Goal: Information Seeking & Learning: Learn about a topic

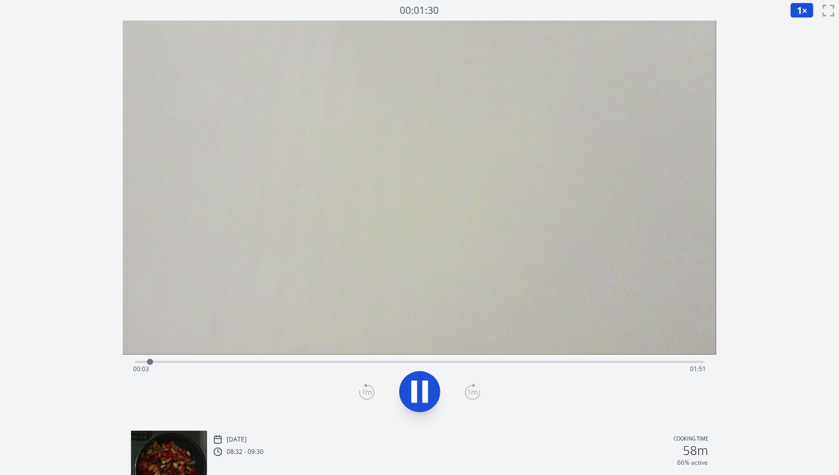
click at [181, 359] on div "Time elapsed: 00:03 Time remaining: 01:51" at bounding box center [419, 361] width 569 height 12
drag, startPoint x: 171, startPoint y: 360, endPoint x: 124, endPoint y: 361, distance: 46.8
click at [124, 361] on div "Time elapsed: 00:09 Time remaining: 01:45" at bounding box center [420, 389] width 594 height 68
click at [139, 361] on div "Time elapsed: 00:10 Time remaining: 01:44" at bounding box center [419, 369] width 573 height 16
drag, startPoint x: 132, startPoint y: 361, endPoint x: 145, endPoint y: 361, distance: 13.9
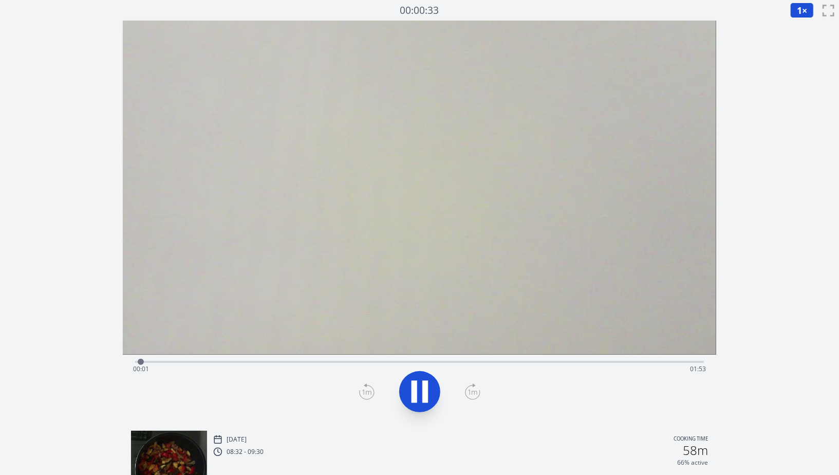
click at [141, 361] on div "Time elapsed: 00:01 Time remaining: 01:53" at bounding box center [420, 389] width 594 height 68
click at [149, 361] on div at bounding box center [143, 361] width 15 height 15
click at [173, 357] on div "Time elapsed: 00:02 Time remaining: 01:52" at bounding box center [419, 361] width 569 height 12
click at [172, 364] on div at bounding box center [173, 361] width 15 height 15
click at [152, 363] on div "Time elapsed: 00:07 Time remaining: 01:47" at bounding box center [419, 369] width 573 height 16
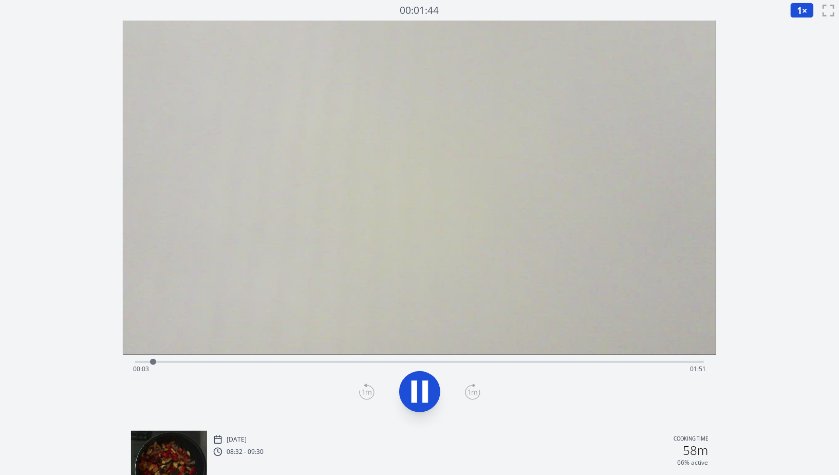
click at [136, 361] on div "Time elapsed: 00:03 Time remaining: 01:51" at bounding box center [419, 369] width 573 height 16
click at [421, 397] on icon at bounding box center [420, 391] width 29 height 29
drag, startPoint x: 252, startPoint y: 358, endPoint x: 317, endPoint y: 360, distance: 64.3
click at [317, 360] on div "Time elapsed: 00:03 Time remaining: 01:51" at bounding box center [419, 361] width 569 height 12
click at [306, 361] on div "Time elapsed: 00:36 Time remaining: 01:18" at bounding box center [419, 369] width 573 height 16
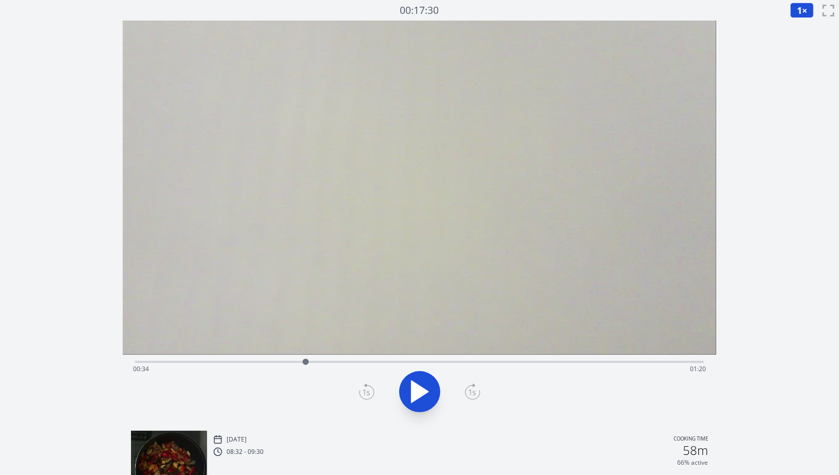
click at [280, 358] on div "Time elapsed: 00:34 Time remaining: 01:20" at bounding box center [419, 361] width 569 height 12
click at [265, 357] on div "Time elapsed: 00:29 Time remaining: 01:25" at bounding box center [419, 361] width 569 height 12
click at [248, 361] on div "Time elapsed: 00:25 Time remaining: 01:28" at bounding box center [419, 369] width 573 height 16
click at [271, 375] on div "Time elapsed: 00:22 Time remaining: 01:32" at bounding box center [419, 369] width 573 height 16
click at [190, 364] on div "Time elapsed: 00:52 Time remaining: 01:02" at bounding box center [419, 369] width 573 height 16
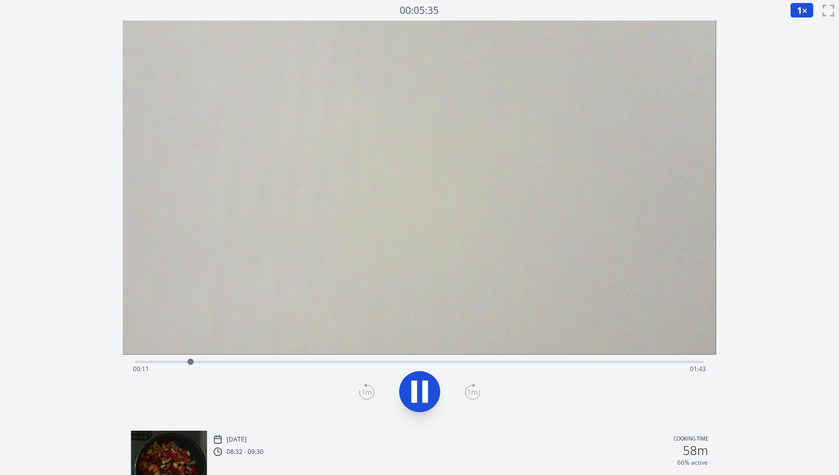
click at [171, 361] on div "Time elapsed: 00:11 Time remaining: 01:43" at bounding box center [419, 369] width 573 height 16
click at [204, 358] on div "Time elapsed: 00:08 Time remaining: 01:46" at bounding box center [419, 361] width 569 height 12
click at [267, 363] on div "Time elapsed: 00:24 Time remaining: 01:30" at bounding box center [419, 369] width 573 height 16
click at [268, 363] on div at bounding box center [270, 361] width 15 height 15
click at [261, 363] on div "Time elapsed: 00:26 Time remaining: 01:28" at bounding box center [419, 369] width 573 height 16
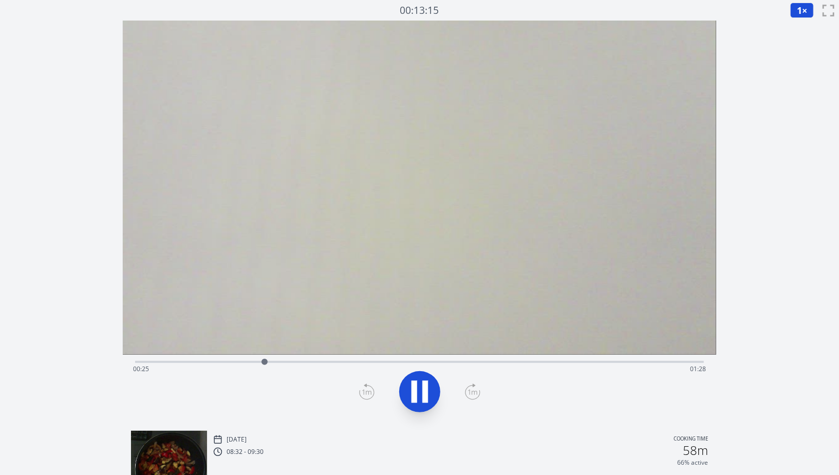
click at [251, 362] on div "Time elapsed: 00:25 Time remaining: 01:28" at bounding box center [419, 369] width 573 height 16
click at [249, 362] on div "Time elapsed: 00:25 Time remaining: 01:29" at bounding box center [419, 369] width 573 height 16
click at [236, 361] on div "Time elapsed: 00:23 Time remaining: 01:31" at bounding box center [419, 369] width 573 height 16
click at [244, 361] on div at bounding box center [239, 361] width 15 height 15
click at [264, 363] on div "Time elapsed: 00:27 Time remaining: 01:26" at bounding box center [419, 369] width 573 height 16
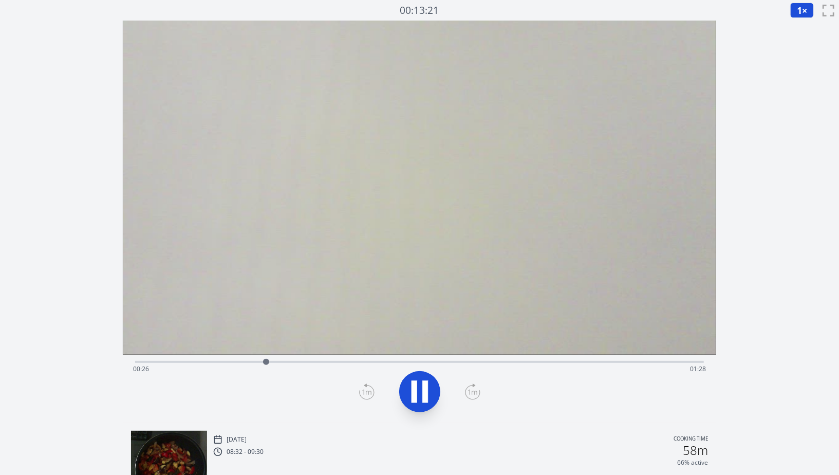
click at [261, 363] on div at bounding box center [266, 361] width 15 height 15
click at [425, 383] on icon at bounding box center [425, 391] width 6 height 22
click at [377, 397] on div at bounding box center [419, 391] width 581 height 49
click at [368, 393] on icon at bounding box center [366, 392] width 7 height 6
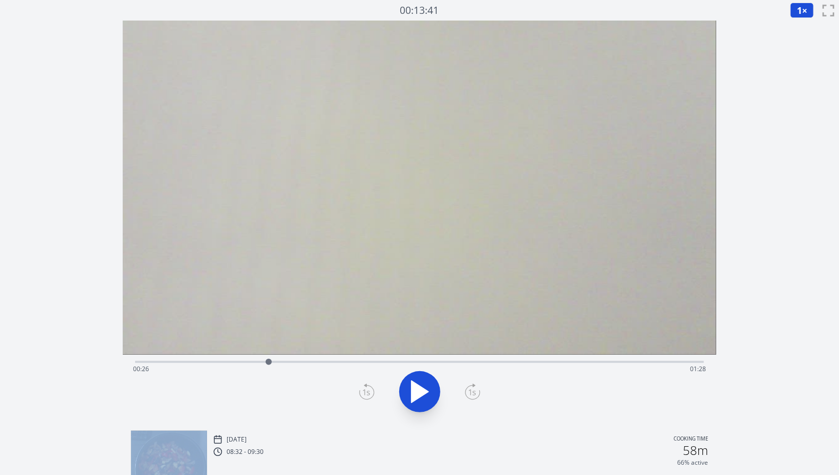
click at [368, 393] on icon at bounding box center [366, 392] width 7 height 6
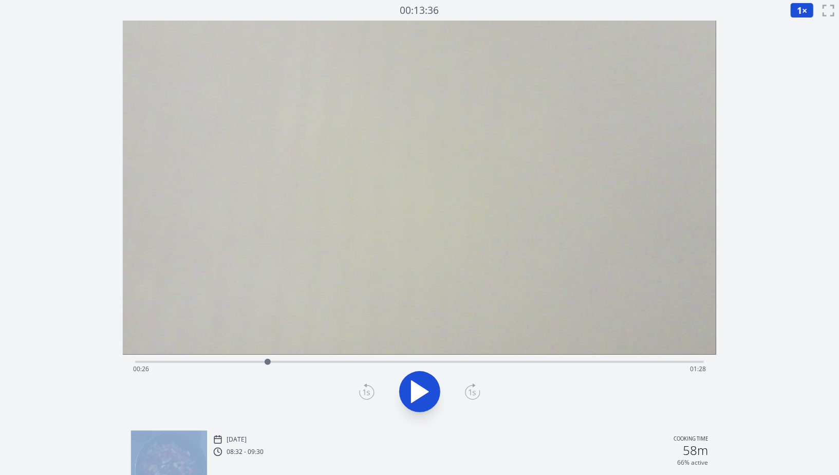
click at [368, 393] on icon at bounding box center [366, 392] width 7 height 6
click at [478, 392] on icon at bounding box center [472, 391] width 15 height 16
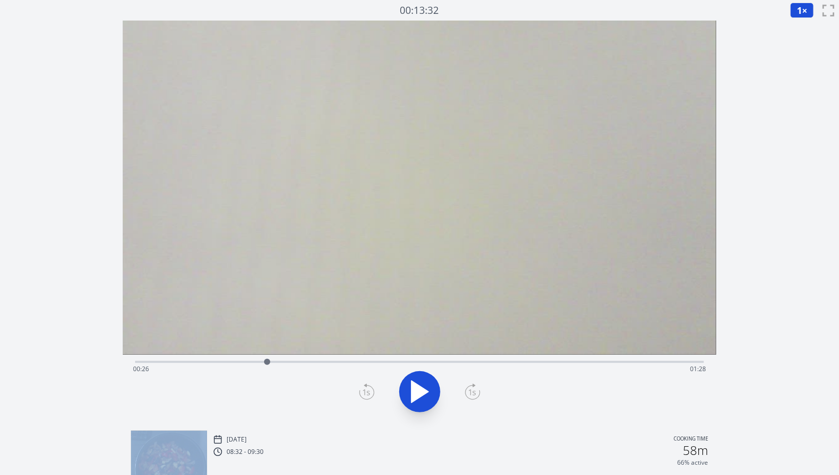
click at [478, 392] on icon at bounding box center [472, 391] width 15 height 16
click at [441, 391] on div at bounding box center [419, 391] width 581 height 49
click at [429, 393] on icon at bounding box center [420, 391] width 29 height 29
click at [347, 360] on div "Time elapsed: 00:37 Time remaining: 01:17" at bounding box center [419, 361] width 569 height 12
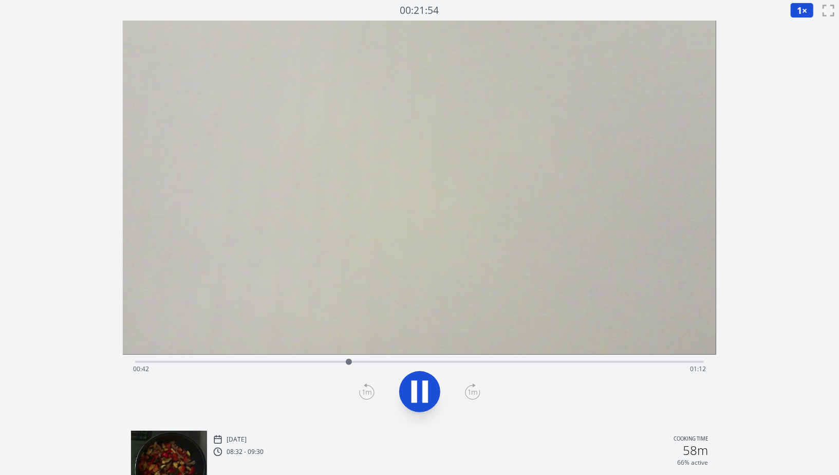
click at [365, 364] on div "Time elapsed: 00:42 Time remaining: 01:12" at bounding box center [419, 369] width 573 height 16
click at [332, 368] on div "Time elapsed: 00:46 Time remaining: 01:08" at bounding box center [419, 369] width 573 height 16
click at [308, 366] on div "Time elapsed: 00:39 Time remaining: 01:15" at bounding box center [419, 369] width 573 height 16
click at [324, 362] on div "Time elapsed: 00:40 Time remaining: 01:14" at bounding box center [419, 369] width 573 height 16
click at [303, 362] on div "Time elapsed: 00:40 Time remaining: 01:14" at bounding box center [419, 369] width 573 height 16
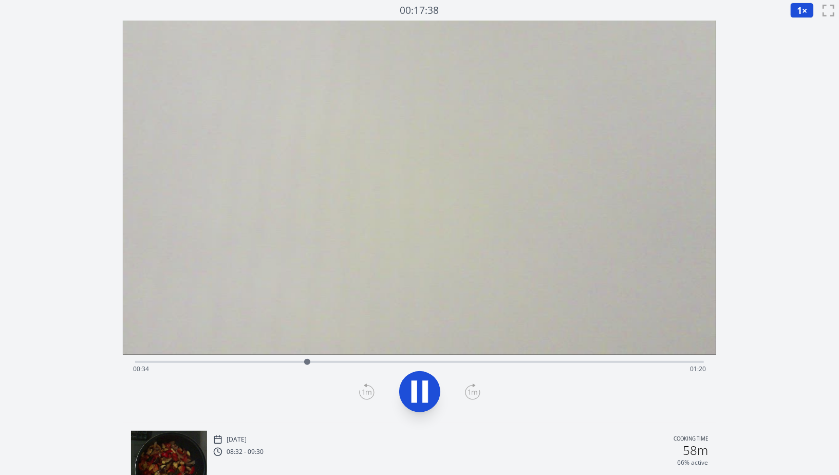
click at [313, 364] on div at bounding box center [307, 361] width 15 height 15
click at [418, 393] on icon at bounding box center [420, 391] width 29 height 29
click at [612, 353] on video at bounding box center [420, 188] width 594 height 334
click at [629, 355] on div "Time elapsed: 00:38 Time remaining: 01:16" at bounding box center [419, 361] width 569 height 12
click at [649, 358] on div "Time elapsed: 01:38 Time remaining: 00:16" at bounding box center [419, 361] width 569 height 12
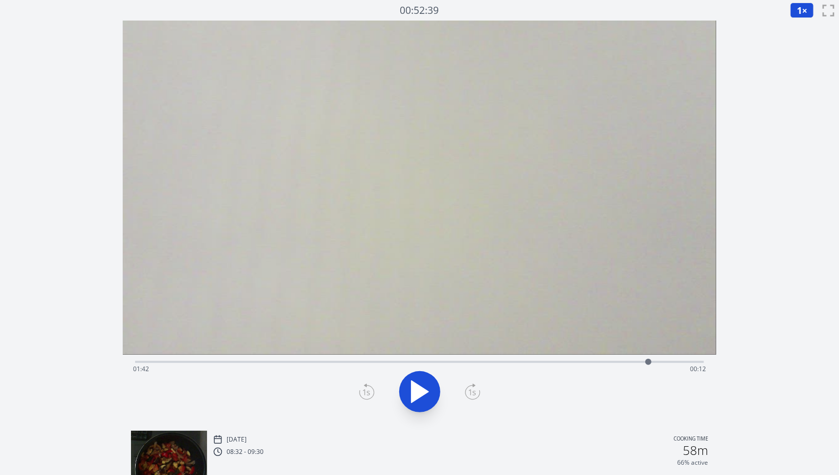
click at [691, 364] on div "Time elapsed: 01:42 Time remaining: 00:12" at bounding box center [419, 369] width 573 height 16
drag, startPoint x: 704, startPoint y: 359, endPoint x: 727, endPoint y: 362, distance: 23.4
click at [727, 362] on div "Discard Recording? You will not be able to recover this once discarded. Cancel …" at bounding box center [419, 369] width 839 height 738
click at [699, 361] on div "Time elapsed: 01:51 Time remaining: 00:03" at bounding box center [419, 369] width 573 height 16
drag, startPoint x: 701, startPoint y: 361, endPoint x: 719, endPoint y: 361, distance: 18.5
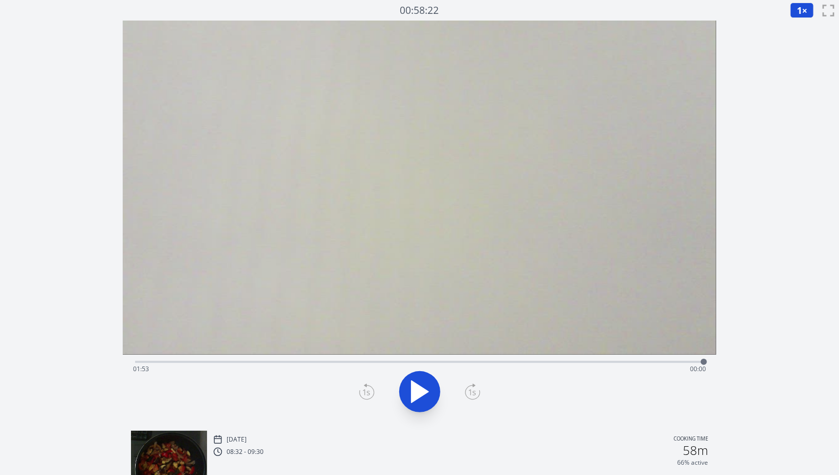
click at [719, 361] on div "Discard Recording? You will not be able to recover this once discarded. Cancel …" at bounding box center [419, 369] width 839 height 738
click at [697, 361] on div at bounding box center [703, 361] width 15 height 15
click at [675, 362] on div "Time elapsed: 01:52 Time remaining: 00:02" at bounding box center [419, 369] width 573 height 16
click at [695, 361] on div "Time elapsed: 01:48 Time remaining: 00:06" at bounding box center [419, 369] width 573 height 16
click at [700, 362] on div at bounding box center [694, 361] width 15 height 15
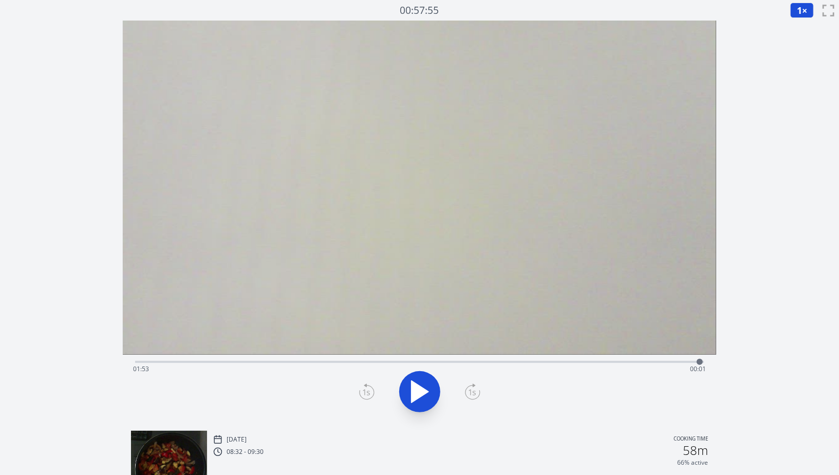
click at [697, 362] on div at bounding box center [700, 362] width 6 height 6
click at [691, 361] on div at bounding box center [696, 361] width 15 height 15
click at [695, 362] on div at bounding box center [691, 361] width 15 height 15
click at [697, 362] on div at bounding box center [695, 362] width 6 height 6
click at [379, 365] on div "Time elapsed: 01:53 Time remaining: 00:00" at bounding box center [419, 369] width 573 height 16
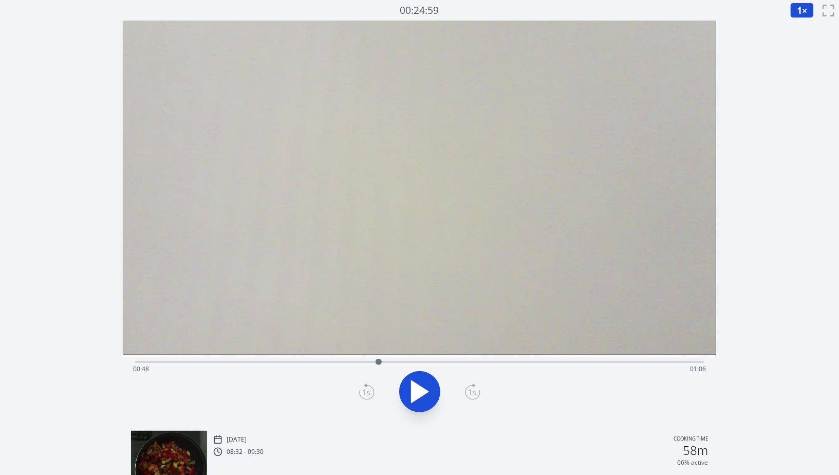
click at [397, 362] on div "Time elapsed: 00:48 Time remaining: 01:06" at bounding box center [419, 369] width 573 height 16
click at [440, 359] on div "Time elapsed: 00:52 Time remaining: 01:02" at bounding box center [419, 361] width 569 height 12
click at [448, 361] on div "Time elapsed: 01:01 Time remaining: 00:53" at bounding box center [419, 369] width 573 height 16
click at [466, 363] on div "Time elapsed: 01:02 Time remaining: 00:52" at bounding box center [419, 369] width 573 height 16
click at [480, 363] on div "Time elapsed: 01:06 Time remaining: 00:48" at bounding box center [419, 369] width 573 height 16
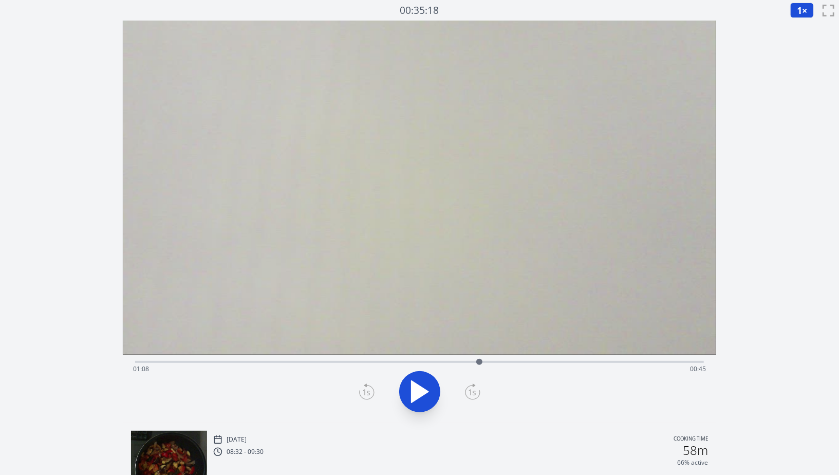
click at [494, 363] on div "Time elapsed: 01:08 Time remaining: 00:45" at bounding box center [419, 369] width 573 height 16
click at [517, 363] on div "Time elapsed: 01:11 Time remaining: 00:43" at bounding box center [419, 369] width 573 height 16
click at [552, 365] on div "Time elapsed: 01:16 Time remaining: 00:38" at bounding box center [419, 369] width 573 height 16
click at [560, 358] on div "Time elapsed: 01:23 Time remaining: 00:31" at bounding box center [419, 361] width 569 height 12
click at [574, 358] on div "Time elapsed: 01:24 Time remaining: 00:29" at bounding box center [419, 361] width 569 height 12
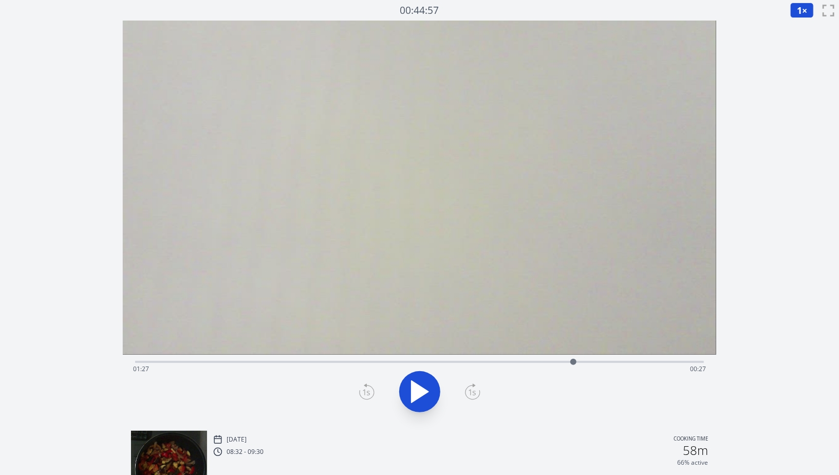
click at [583, 361] on div "Time elapsed: 01:27 Time remaining: 00:27" at bounding box center [419, 369] width 573 height 16
click at [595, 362] on div "Time elapsed: 01:29 Time remaining: 00:25" at bounding box center [419, 369] width 573 height 16
click at [590, 363] on div at bounding box center [594, 361] width 15 height 15
click at [415, 391] on icon at bounding box center [420, 392] width 17 height 22
click at [417, 397] on icon at bounding box center [420, 391] width 29 height 29
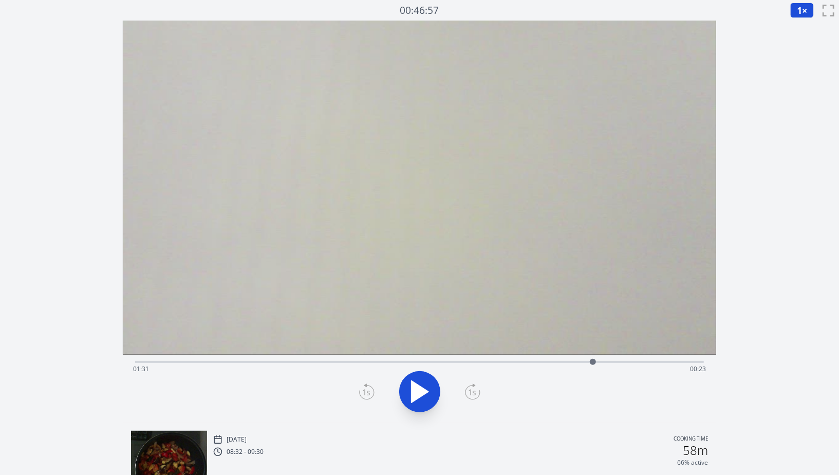
drag, startPoint x: 598, startPoint y: 361, endPoint x: 593, endPoint y: 364, distance: 5.6
click at [593, 364] on div at bounding box center [593, 362] width 6 height 6
click at [522, 366] on div "Time elapsed: 01:33 Time remaining: 00:21" at bounding box center [419, 369] width 573 height 16
click at [518, 361] on div at bounding box center [523, 361] width 15 height 15
click at [545, 364] on div "Time elapsed: 01:16 Time remaining: 00:37" at bounding box center [419, 369] width 573 height 16
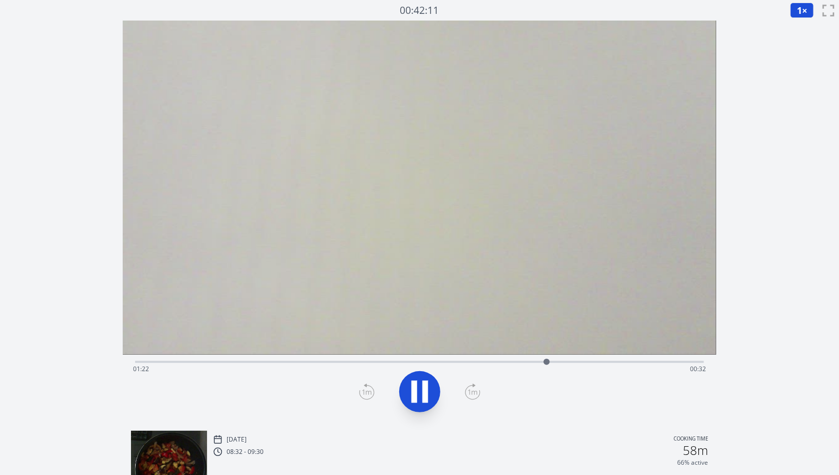
click at [520, 364] on div "Time elapsed: 01:22 Time remaining: 00:32" at bounding box center [419, 369] width 573 height 16
click at [526, 364] on div "Time elapsed: 01:23 Time remaining: 00:31" at bounding box center [419, 369] width 573 height 16
click at [433, 396] on icon at bounding box center [420, 391] width 29 height 29
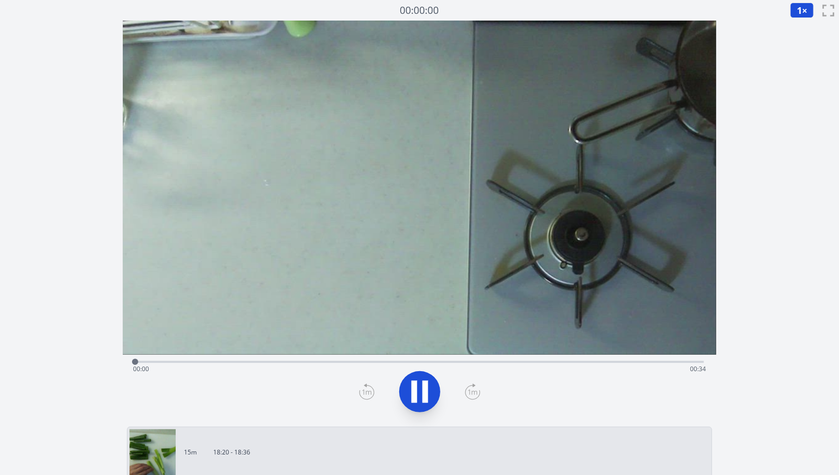
click at [205, 366] on div "Time elapsed: 00:00 Time remaining: 00:34" at bounding box center [419, 369] width 573 height 16
click at [176, 361] on div "Time elapsed: 00:04 Time remaining: 00:30" at bounding box center [419, 369] width 573 height 16
click at [427, 391] on icon at bounding box center [425, 391] width 6 height 22
click at [427, 391] on icon at bounding box center [420, 392] width 17 height 22
click at [344, 361] on div "Time elapsed: 00:04 Time remaining: 00:30" at bounding box center [419, 369] width 573 height 16
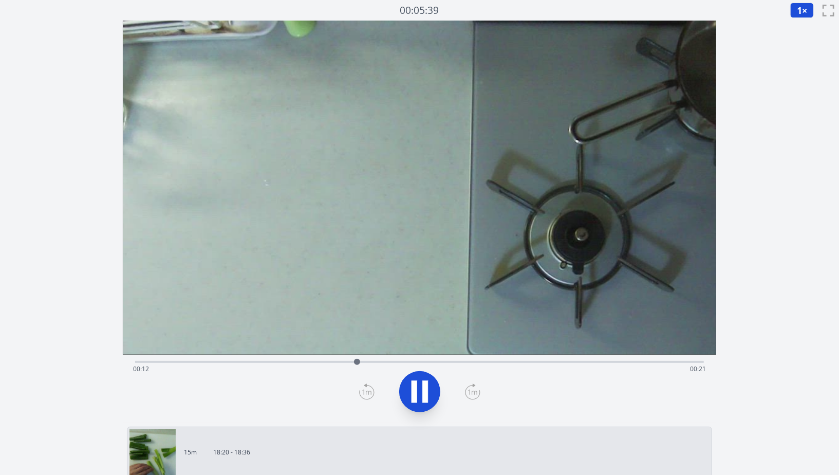
click at [446, 360] on div "Time elapsed: 00:12 Time remaining: 00:21" at bounding box center [419, 361] width 569 height 12
click at [422, 397] on icon at bounding box center [425, 391] width 6 height 22
click at [403, 358] on div "Time elapsed: 00:19 Time remaining: 00:14" at bounding box center [419, 361] width 569 height 12
click at [466, 359] on div "Time elapsed: 00:15 Time remaining: 00:18" at bounding box center [419, 361] width 569 height 12
click at [457, 362] on div "Time elapsed: 00:19 Time remaining: 00:14" at bounding box center [419, 369] width 573 height 16
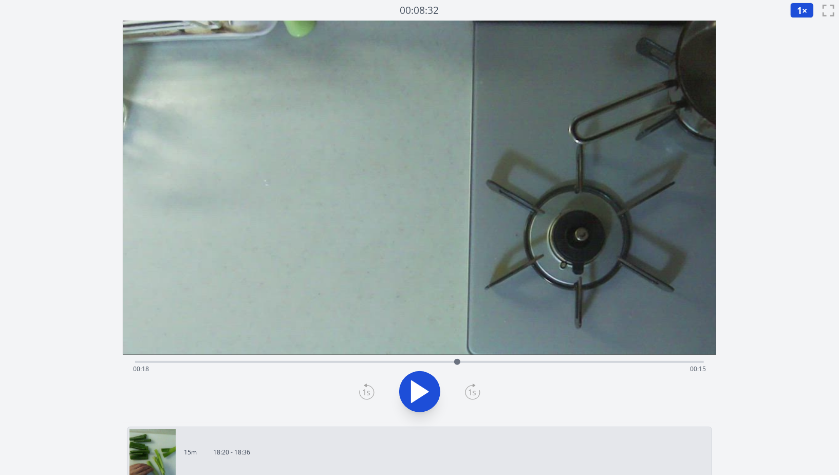
click at [430, 387] on icon at bounding box center [420, 391] width 29 height 29
click at [446, 391] on div at bounding box center [419, 391] width 581 height 49
click at [440, 393] on button at bounding box center [419, 391] width 41 height 41
click at [479, 364] on div "Time elapsed: 00:20 Time remaining: 00:13" at bounding box center [419, 369] width 573 height 16
click at [471, 361] on div at bounding box center [478, 361] width 15 height 15
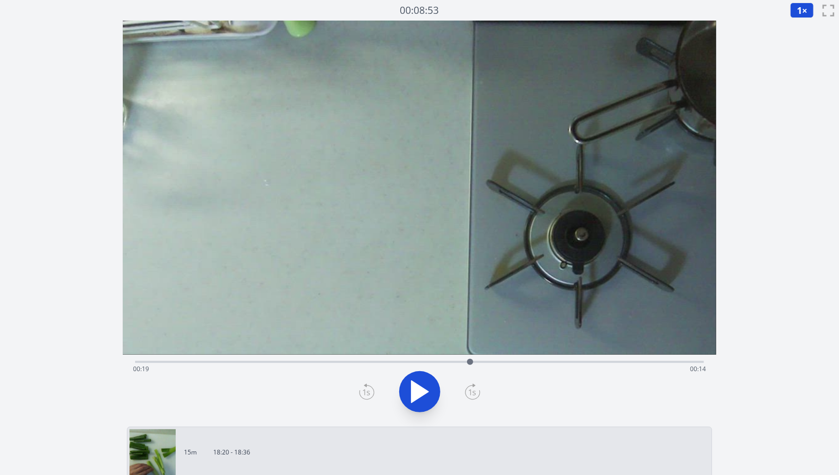
click at [463, 361] on div at bounding box center [470, 361] width 15 height 15
click at [422, 391] on icon at bounding box center [420, 391] width 29 height 29
drag, startPoint x: 491, startPoint y: 359, endPoint x: 457, endPoint y: 358, distance: 33.4
click at [457, 358] on div at bounding box center [464, 361] width 15 height 15
click at [457, 358] on div at bounding box center [456, 361] width 15 height 15
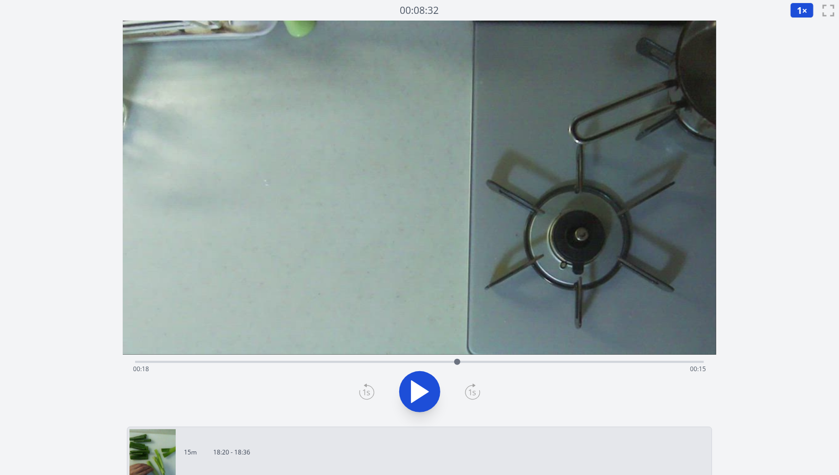
click at [465, 359] on div at bounding box center [457, 361] width 15 height 15
click at [469, 362] on div at bounding box center [464, 361] width 15 height 15
click at [458, 362] on div "Time elapsed: 00:19 Time remaining: 00:14" at bounding box center [419, 369] width 573 height 16
click at [439, 379] on div at bounding box center [419, 391] width 581 height 49
click at [444, 384] on div at bounding box center [419, 391] width 581 height 49
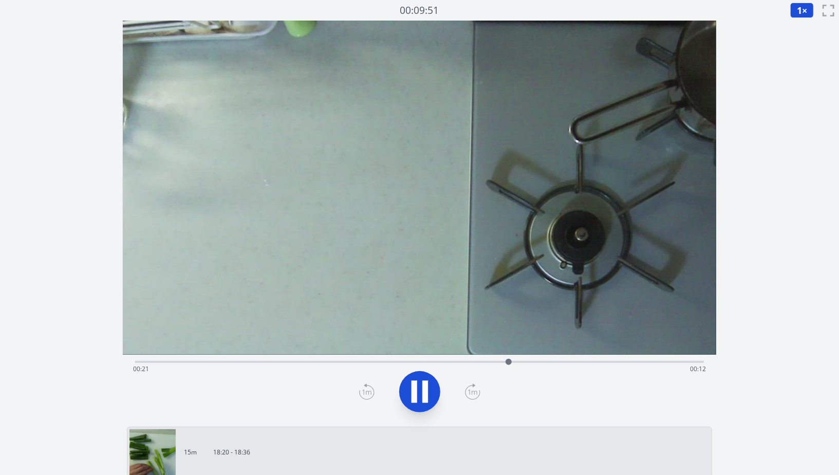
click at [431, 385] on icon at bounding box center [420, 391] width 29 height 29
click at [513, 358] on div at bounding box center [512, 361] width 15 height 15
click at [509, 359] on div at bounding box center [513, 361] width 15 height 15
click at [502, 361] on div at bounding box center [509, 361] width 15 height 15
click at [510, 358] on div "Time elapsed: 00:21 Time remaining: 00:12" at bounding box center [419, 361] width 569 height 12
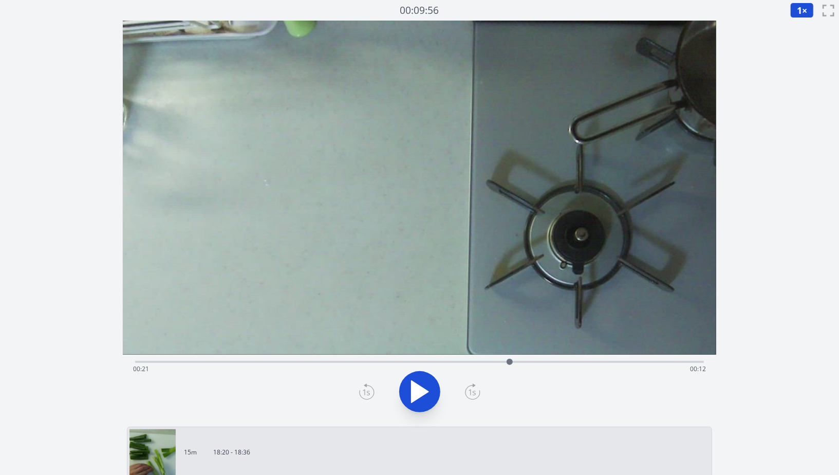
click at [484, 358] on div "Time elapsed: 00:21 Time remaining: 00:12" at bounding box center [419, 361] width 569 height 12
click at [494, 360] on div "Time elapsed: 00:20 Time remaining: 00:13" at bounding box center [419, 361] width 569 height 12
click at [371, 388] on icon at bounding box center [366, 391] width 15 height 16
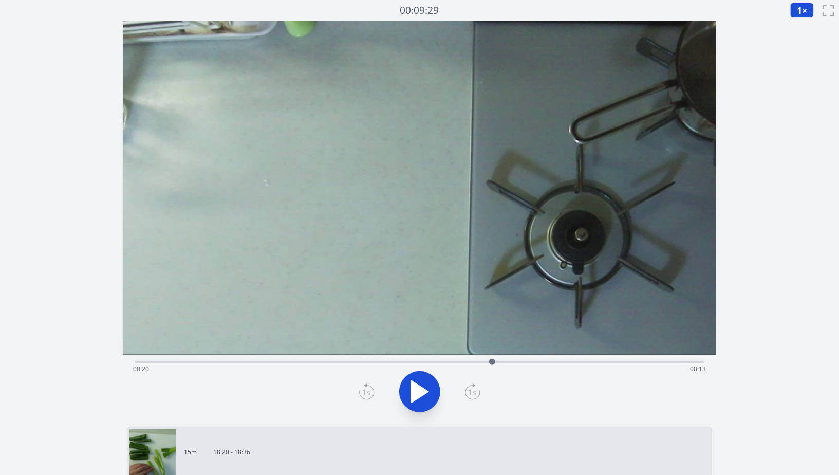
click at [371, 388] on icon at bounding box center [366, 391] width 15 height 16
click at [468, 397] on icon at bounding box center [472, 391] width 15 height 16
click at [476, 401] on div at bounding box center [419, 391] width 581 height 49
click at [476, 395] on icon at bounding box center [472, 391] width 15 height 16
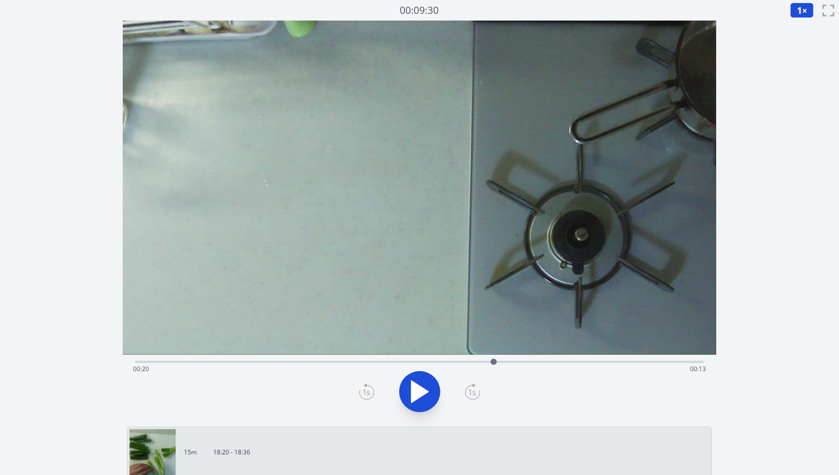
click at [476, 395] on icon at bounding box center [472, 391] width 15 height 16
click at [431, 385] on icon at bounding box center [420, 391] width 29 height 29
click at [511, 368] on div "Time elapsed: 00:22 Time remaining: 00:11" at bounding box center [419, 369] width 573 height 16
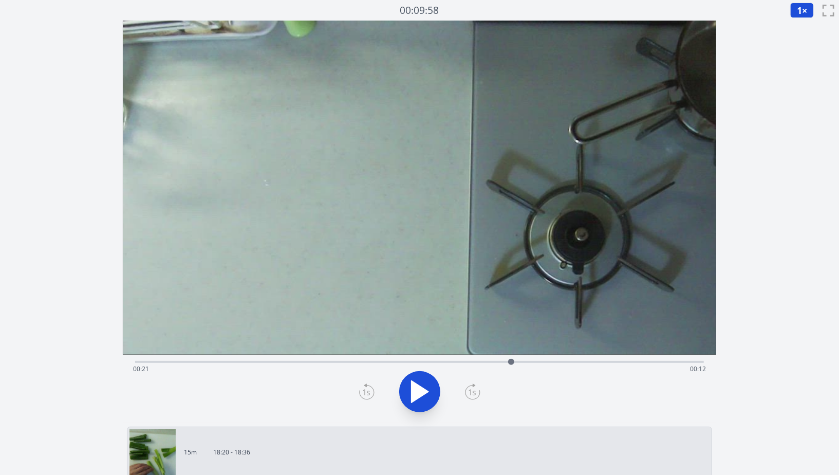
click at [511, 363] on div at bounding box center [511, 362] width 6 height 6
click at [541, 363] on div "Time elapsed: 00:21 Time remaining: 00:12" at bounding box center [419, 369] width 573 height 16
click at [586, 361] on div "Time elapsed: 00:23 Time remaining: 00:10" at bounding box center [419, 369] width 573 height 16
click at [612, 361] on div "Time elapsed: 00:26 Time remaining: 00:07" at bounding box center [419, 369] width 573 height 16
click at [577, 363] on div "Time elapsed: 00:27 Time remaining: 00:06" at bounding box center [419, 369] width 573 height 16
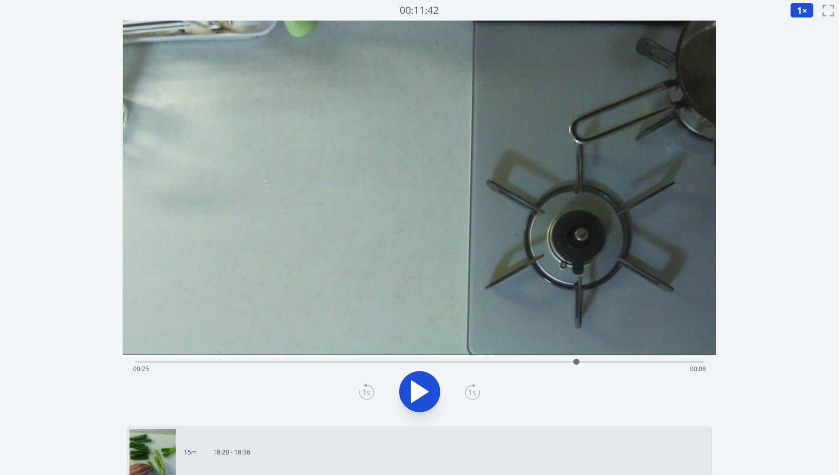
click at [594, 362] on div "Time elapsed: 00:25 Time remaining: 00:08" at bounding box center [419, 369] width 573 height 16
click at [596, 364] on div at bounding box center [593, 361] width 15 height 15
click at [589, 364] on div at bounding box center [596, 361] width 15 height 15
click at [563, 353] on video at bounding box center [420, 188] width 594 height 334
click at [567, 359] on div "Time elapsed: 00:26 Time remaining: 00:07" at bounding box center [419, 361] width 569 height 12
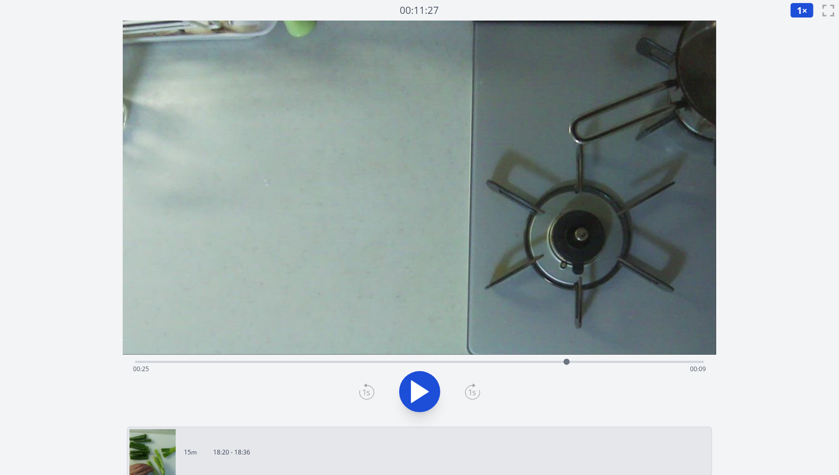
click at [586, 359] on div "Time elapsed: 00:25 Time remaining: 00:09" at bounding box center [419, 361] width 569 height 12
click at [560, 359] on div "Time elapsed: 00:26 Time remaining: 00:07" at bounding box center [419, 361] width 569 height 12
click at [521, 363] on div "Time elapsed: 00:24 Time remaining: 00:09" at bounding box center [419, 369] width 573 height 16
click at [534, 365] on div "Time elapsed: 00:22 Time remaining: 00:11" at bounding box center [419, 369] width 573 height 16
click at [497, 366] on div "Time elapsed: 00:23 Time remaining: 00:10" at bounding box center [419, 369] width 573 height 16
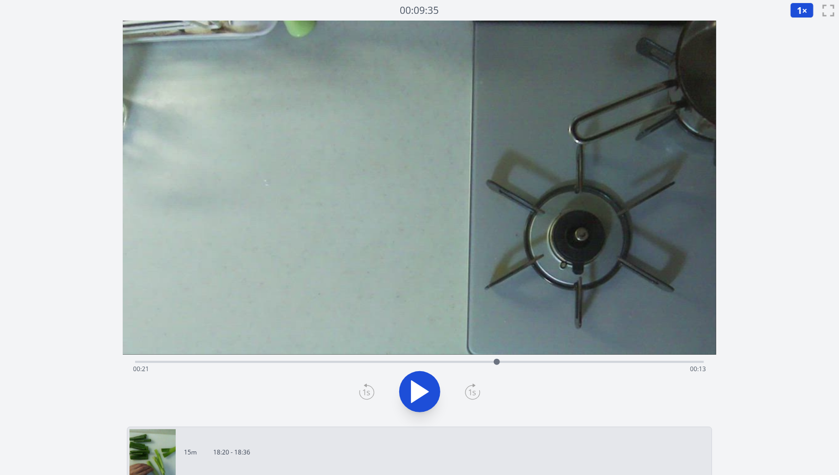
click at [482, 363] on div "Time elapsed: 00:21 Time remaining: 00:13" at bounding box center [419, 369] width 573 height 16
click at [498, 361] on div "Time elapsed: 00:20 Time remaining: 00:13" at bounding box center [419, 369] width 573 height 16
click at [509, 358] on div "Time elapsed: 00:21 Time remaining: 00:13" at bounding box center [419, 361] width 569 height 12
click at [503, 363] on div at bounding box center [508, 361] width 15 height 15
click at [507, 362] on div at bounding box center [502, 361] width 15 height 15
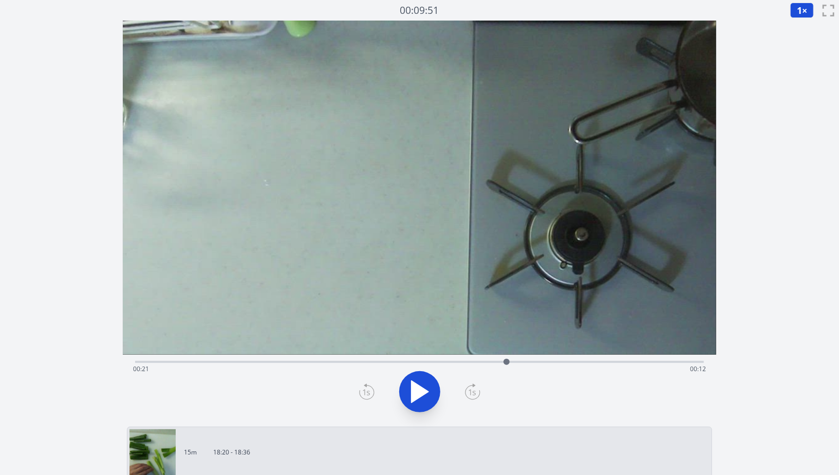
click at [366, 390] on icon at bounding box center [366, 391] width 15 height 16
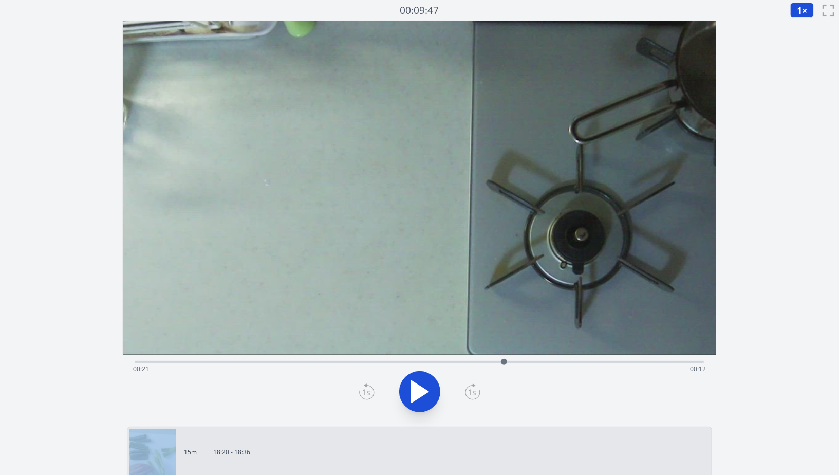
click at [366, 390] on icon at bounding box center [366, 391] width 15 height 16
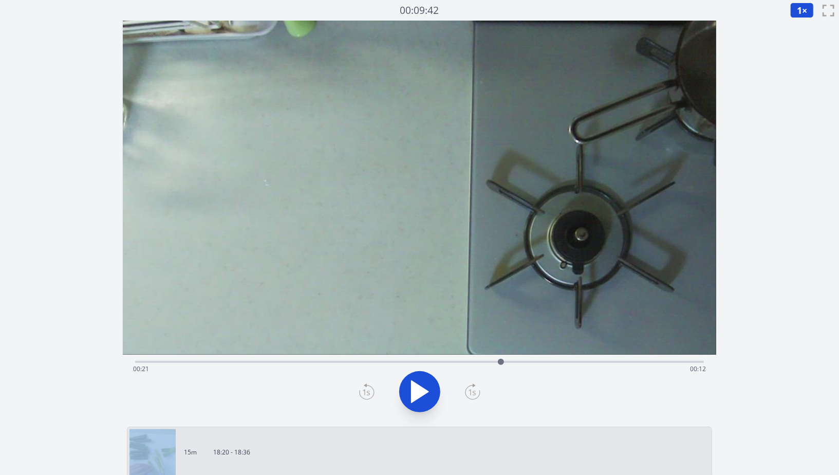
click at [366, 390] on icon at bounding box center [366, 391] width 15 height 16
click at [468, 389] on icon at bounding box center [472, 391] width 15 height 16
click at [378, 357] on div "Time elapsed: 00:22 Time remaining: 00:11" at bounding box center [419, 361] width 569 height 12
click at [431, 393] on icon at bounding box center [420, 391] width 29 height 29
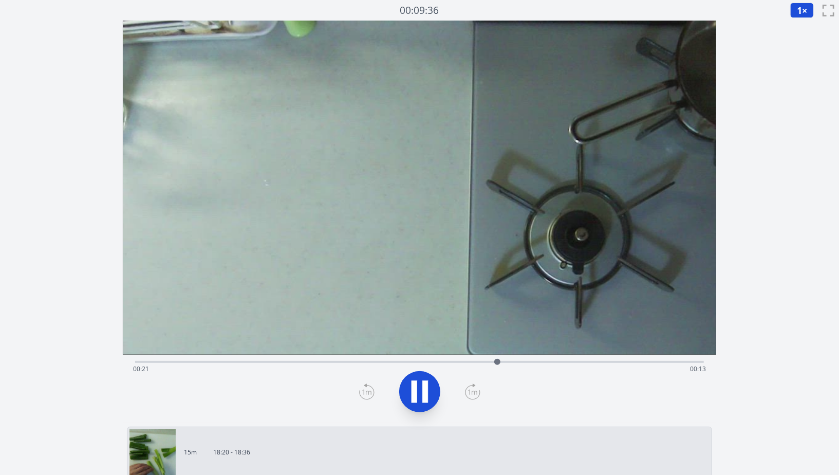
click at [432, 383] on icon at bounding box center [420, 391] width 29 height 29
click at [438, 394] on button at bounding box center [419, 391] width 41 height 41
click at [647, 360] on div "Time elapsed: 00:01 Time remaining: 00:32" at bounding box center [419, 361] width 569 height 12
click at [670, 362] on div "Time elapsed: 00:29 Time remaining: 00:04" at bounding box center [419, 369] width 573 height 16
click at [687, 362] on div "Time elapsed: 00:31 Time remaining: 00:02" at bounding box center [419, 369] width 573 height 16
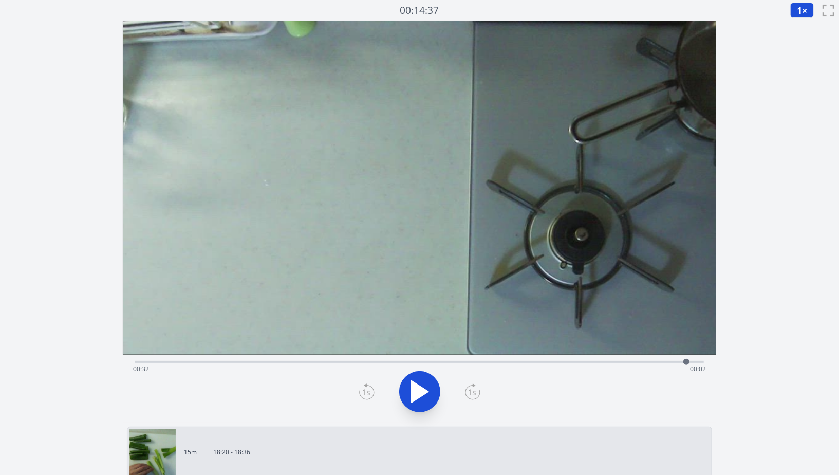
click at [705, 362] on div "Time elapsed: 00:32 Time remaining: 00:02" at bounding box center [419, 369] width 573 height 16
click at [490, 359] on div "Time elapsed: 00:33 Time remaining: 00:00" at bounding box center [419, 361] width 569 height 12
click at [466, 363] on div "Time elapsed: 00:20 Time remaining: 00:13" at bounding box center [419, 369] width 573 height 16
click at [488, 363] on div "Time elapsed: 00:19 Time remaining: 00:14" at bounding box center [419, 369] width 573 height 16
click at [488, 363] on div at bounding box center [488, 362] width 6 height 6
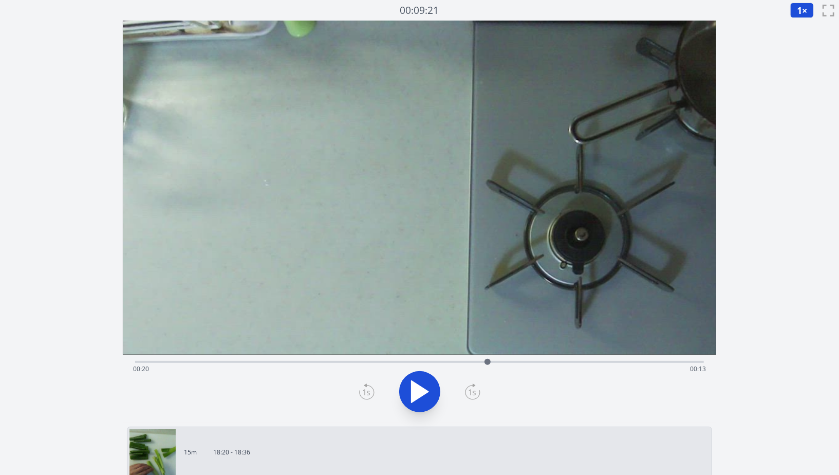
click at [542, 365] on div "Time elapsed: 00:20 Time remaining: 00:13" at bounding box center [419, 369] width 573 height 16
click at [568, 362] on div "Time elapsed: 00:23 Time remaining: 00:10" at bounding box center [419, 369] width 573 height 16
click at [587, 363] on div "Time elapsed: 00:25 Time remaining: 00:08" at bounding box center [419, 369] width 573 height 16
click at [599, 363] on div "Time elapsed: 00:26 Time remaining: 00:07" at bounding box center [419, 369] width 573 height 16
click at [419, 377] on icon at bounding box center [420, 391] width 29 height 29
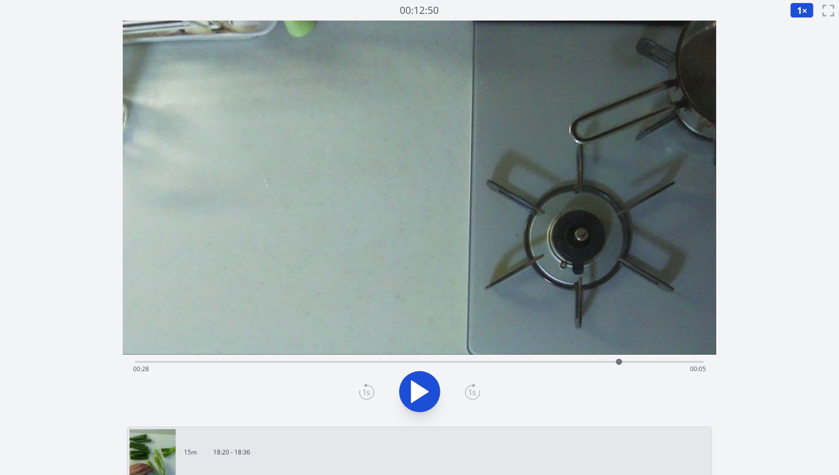
click at [231, 361] on div "Time elapsed: 00:28 Time remaining: 00:05" at bounding box center [419, 369] width 573 height 16
click at [284, 357] on div "Time elapsed: 00:05 Time remaining: 00:28" at bounding box center [419, 361] width 569 height 12
click at [337, 359] on div "Time elapsed: 00:08 Time remaining: 00:25" at bounding box center [419, 361] width 569 height 12
click at [399, 368] on div "Time elapsed: 00:11 Time remaining: 00:22" at bounding box center [419, 369] width 573 height 16
click at [414, 371] on div "Time elapsed: 00:15 Time remaining: 00:18" at bounding box center [419, 369] width 573 height 16
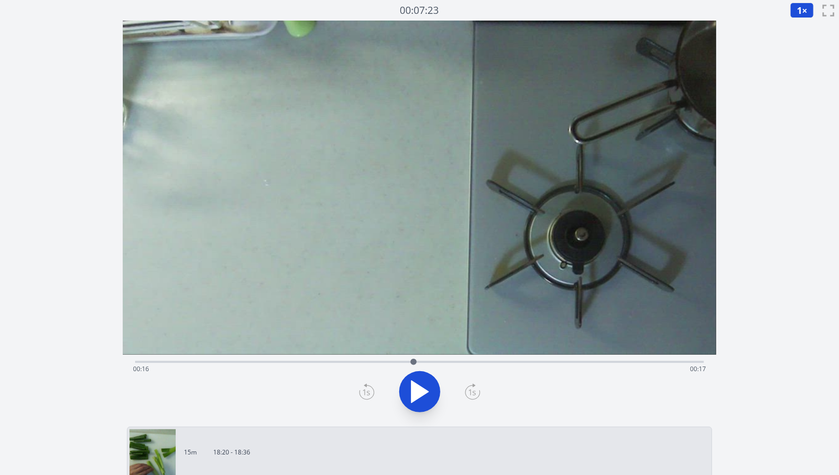
click at [440, 366] on div "Time elapsed: 00:16 Time remaining: 00:17" at bounding box center [419, 369] width 573 height 16
click at [471, 366] on div "Time elapsed: 00:17 Time remaining: 00:16" at bounding box center [419, 369] width 573 height 16
click at [456, 364] on div "Time elapsed: 00:19 Time remaining: 00:14" at bounding box center [419, 369] width 573 height 16
click at [468, 364] on div "Time elapsed: 00:18 Time remaining: 00:15" at bounding box center [419, 369] width 573 height 16
click at [438, 383] on div at bounding box center [419, 391] width 581 height 49
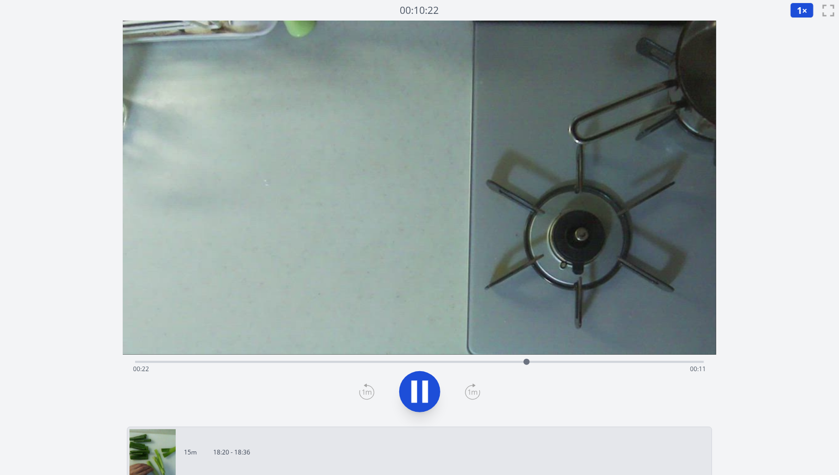
click at [582, 365] on div "Time elapsed: 00:22 Time remaining: 00:11" at bounding box center [419, 369] width 573 height 16
click at [656, 354] on video at bounding box center [420, 188] width 594 height 334
click at [671, 362] on div "Time elapsed: 00:26 Time remaining: 00:07" at bounding box center [419, 369] width 573 height 16
click at [622, 357] on div "Time elapsed: 00:31 Time remaining: 00:02" at bounding box center [419, 361] width 569 height 12
click at [596, 359] on div "Time elapsed: 00:28 Time remaining: 00:05" at bounding box center [419, 361] width 569 height 12
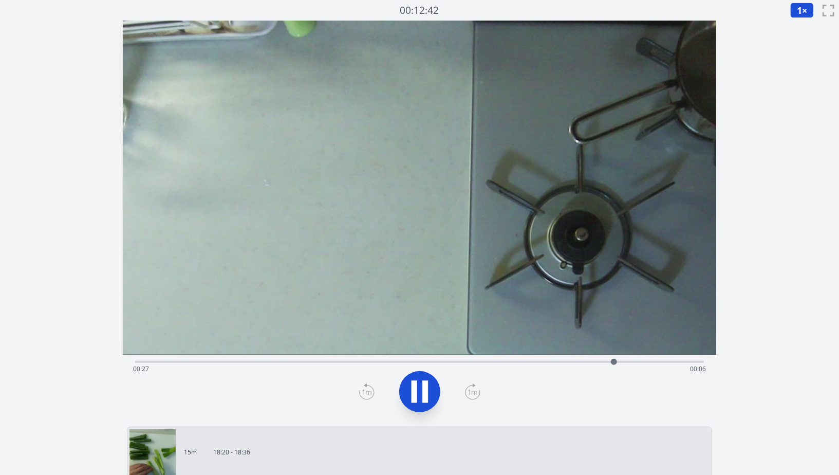
click at [418, 401] on icon at bounding box center [420, 391] width 29 height 29
click at [603, 362] on div "Time elapsed: 00:29 Time remaining: 00:04" at bounding box center [419, 369] width 573 height 16
click at [419, 385] on icon at bounding box center [420, 391] width 29 height 29
click at [790, 10] on div "00:13:18 1 × 0.25× 0.5× 1× 1.5× 2× fullscreen" at bounding box center [419, 10] width 839 height 21
click at [796, 10] on button "1 ×" at bounding box center [803, 10] width 24 height 15
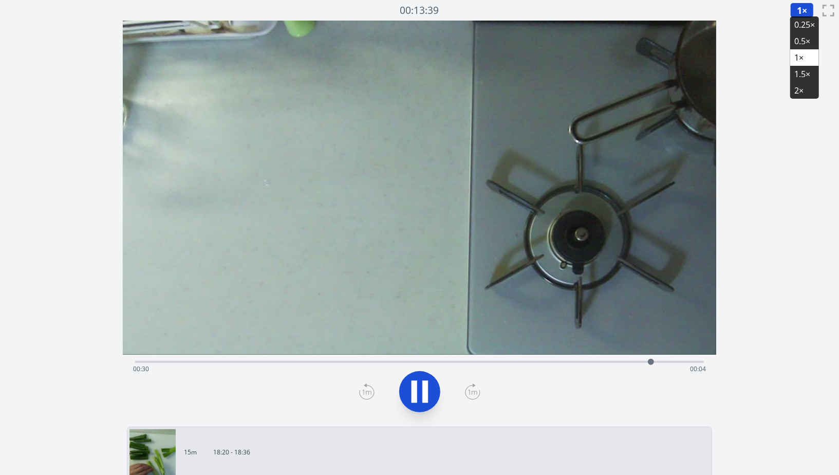
click at [800, 26] on li "0.25×" at bounding box center [805, 24] width 29 height 16
click at [613, 360] on div "Time elapsed: 00:30 Time remaining: 00:03" at bounding box center [419, 361] width 569 height 12
click at [559, 362] on div "Time elapsed: 00:28 Time remaining: 00:05" at bounding box center [419, 369] width 573 height 16
click at [577, 364] on div "Time elapsed: 00:24 Time remaining: 00:09" at bounding box center [419, 369] width 573 height 16
click at [431, 397] on icon at bounding box center [420, 391] width 29 height 29
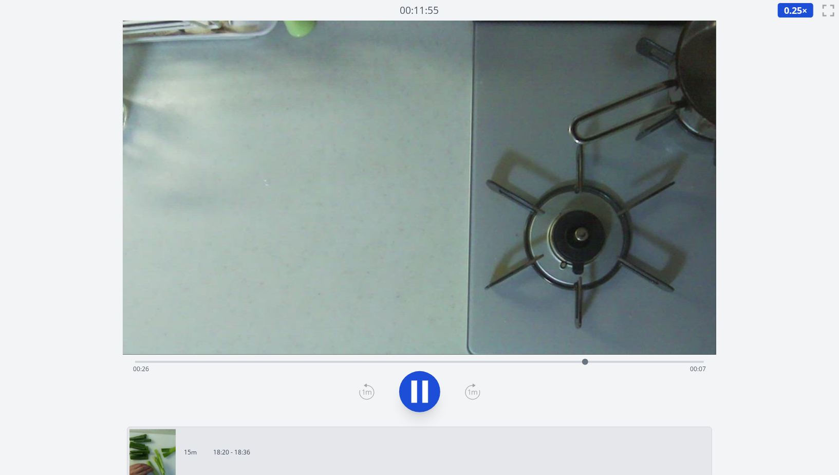
click at [430, 382] on icon at bounding box center [420, 391] width 29 height 29
click at [426, 392] on icon at bounding box center [425, 391] width 6 height 22
click at [417, 395] on icon at bounding box center [420, 391] width 29 height 29
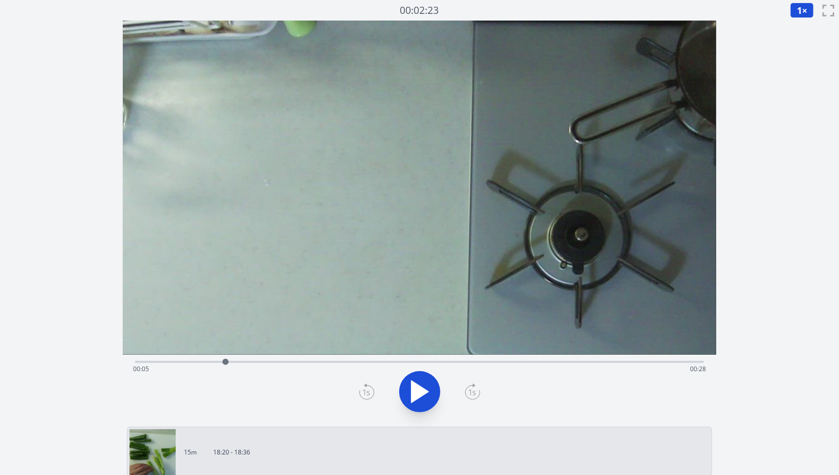
click at [472, 362] on div "Time elapsed: 00:05 Time remaining: 00:28" at bounding box center [419, 369] width 573 height 16
click at [371, 361] on div "Time elapsed: 00:19 Time remaining: 00:14" at bounding box center [419, 369] width 573 height 16
click at [418, 366] on div "Time elapsed: 00:13 Time remaining: 00:20" at bounding box center [419, 369] width 573 height 16
click at [427, 359] on div "Time elapsed: 00:16 Time remaining: 00:17" at bounding box center [419, 361] width 569 height 12
click at [444, 361] on div "Time elapsed: 00:17 Time remaining: 00:17" at bounding box center [419, 369] width 573 height 16
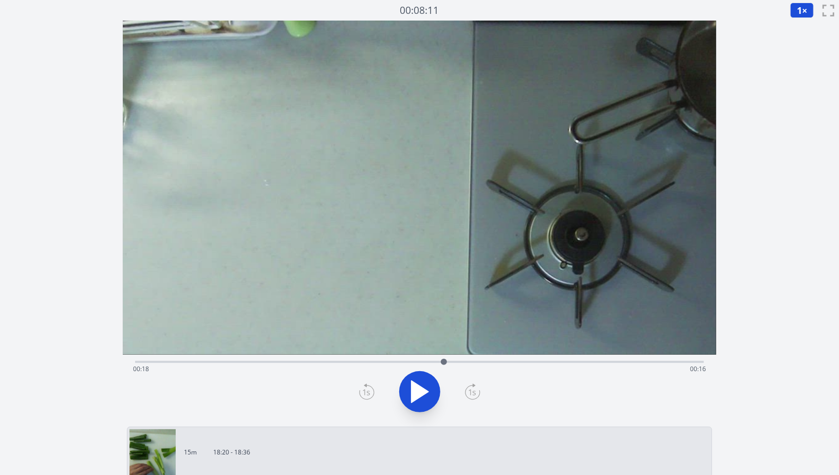
click at [466, 366] on div "Time elapsed: 00:18 Time remaining: 00:16" at bounding box center [419, 369] width 573 height 16
click at [461, 363] on div at bounding box center [465, 361] width 15 height 15
click at [469, 365] on div "Time elapsed: 00:18 Time remaining: 00:15" at bounding box center [419, 369] width 573 height 16
click at [461, 363] on div "Time elapsed: 00:19 Time remaining: 00:14" at bounding box center [419, 369] width 573 height 16
click at [451, 363] on div "Time elapsed: 00:18 Time remaining: 00:15" at bounding box center [419, 369] width 573 height 16
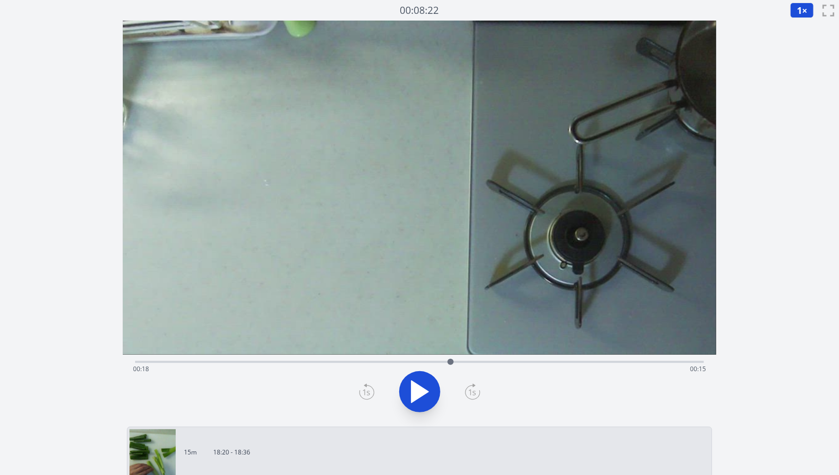
click at [455, 361] on div at bounding box center [450, 361] width 15 height 15
click at [458, 361] on div at bounding box center [454, 361] width 15 height 15
click at [461, 363] on div at bounding box center [457, 361] width 15 height 15
click at [459, 362] on div at bounding box center [461, 362] width 6 height 6
click at [799, 11] on span "1" at bounding box center [799, 10] width 5 height 12
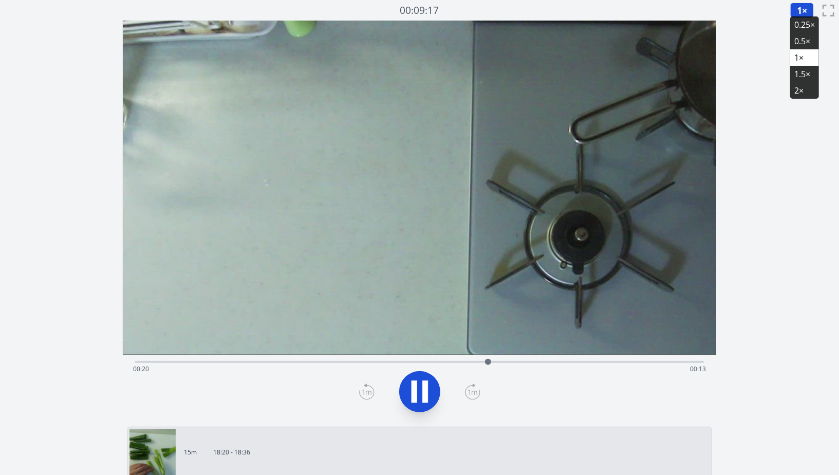
click at [800, 24] on li "0.25×" at bounding box center [805, 24] width 29 height 16
click at [380, 355] on div "Time elapsed: 00:21 Time remaining: 00:13" at bounding box center [419, 361] width 569 height 12
click at [412, 360] on div "Time elapsed: 00:14 Time remaining: 00:19" at bounding box center [419, 361] width 569 height 12
click at [437, 365] on div "Time elapsed: 00:16 Time remaining: 00:17" at bounding box center [419, 369] width 573 height 16
click at [465, 369] on div "Time elapsed: 00:18 Time remaining: 00:16" at bounding box center [419, 369] width 573 height 16
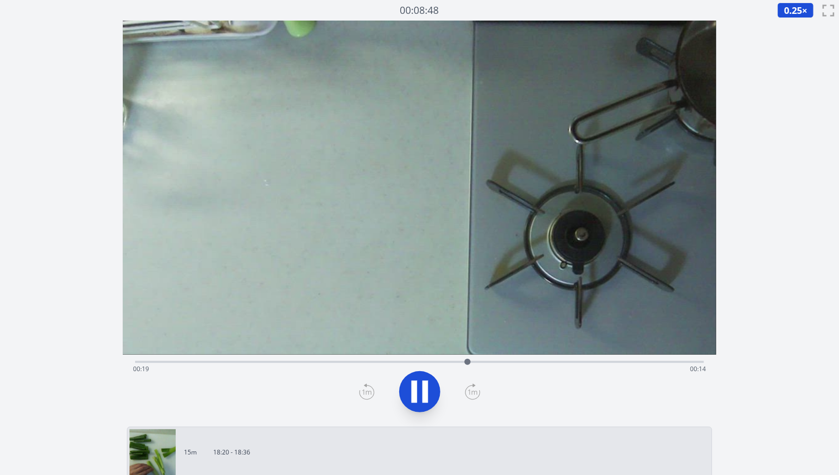
click at [399, 405] on div at bounding box center [419, 391] width 581 height 49
click at [457, 364] on div "Time elapsed: 00:19 Time remaining: 00:14" at bounding box center [419, 369] width 573 height 16
click at [428, 388] on icon at bounding box center [425, 391] width 6 height 22
click at [425, 394] on icon at bounding box center [425, 391] width 6 height 22
click at [430, 368] on div "Time elapsed: 00:29 Time remaining: 00:04" at bounding box center [419, 369] width 573 height 16
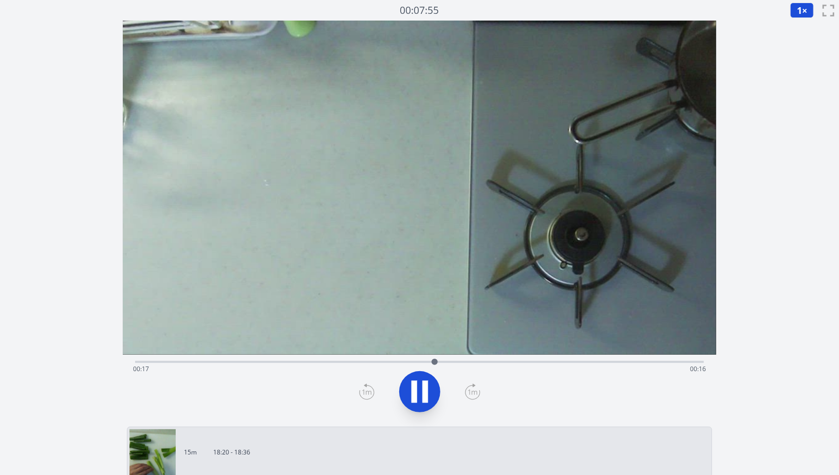
click at [401, 362] on div "Time elapsed: 00:17 Time remaining: 00:16" at bounding box center [419, 369] width 573 height 16
click at [361, 371] on div "Time elapsed: 00:15 Time remaining: 00:18" at bounding box center [419, 369] width 573 height 16
click at [440, 363] on div "Time elapsed: 00:15 Time remaining: 00:19" at bounding box center [419, 369] width 573 height 16
click at [425, 393] on icon at bounding box center [425, 391] width 6 height 22
click at [807, 10] on button "1 ×" at bounding box center [803, 10] width 24 height 15
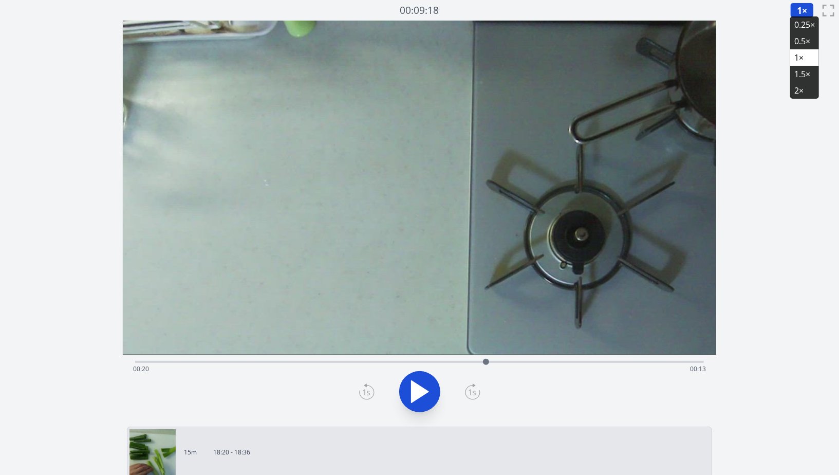
click at [800, 29] on li "0.25×" at bounding box center [805, 24] width 29 height 16
click at [485, 360] on div at bounding box center [486, 362] width 6 height 6
click at [479, 361] on div at bounding box center [484, 361] width 15 height 15
click at [485, 362] on div at bounding box center [478, 361] width 15 height 15
click at [429, 390] on icon at bounding box center [420, 391] width 29 height 29
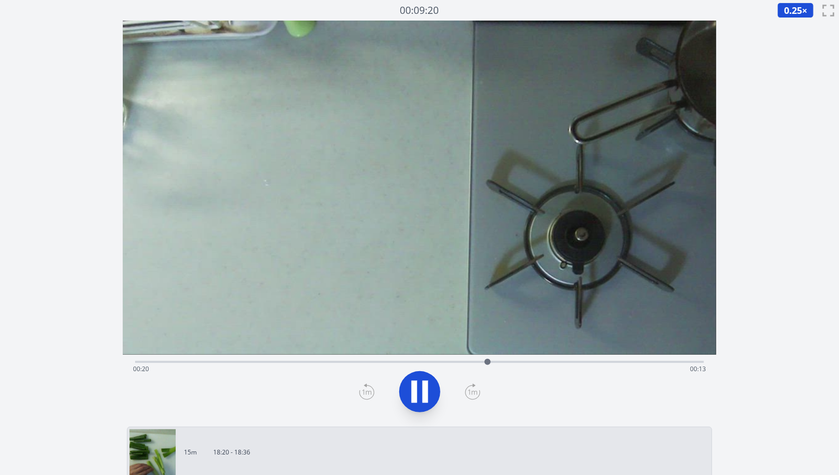
click at [429, 390] on icon at bounding box center [420, 391] width 29 height 29
click at [456, 397] on div at bounding box center [419, 391] width 581 height 49
click at [479, 395] on icon at bounding box center [473, 392] width 14 height 14
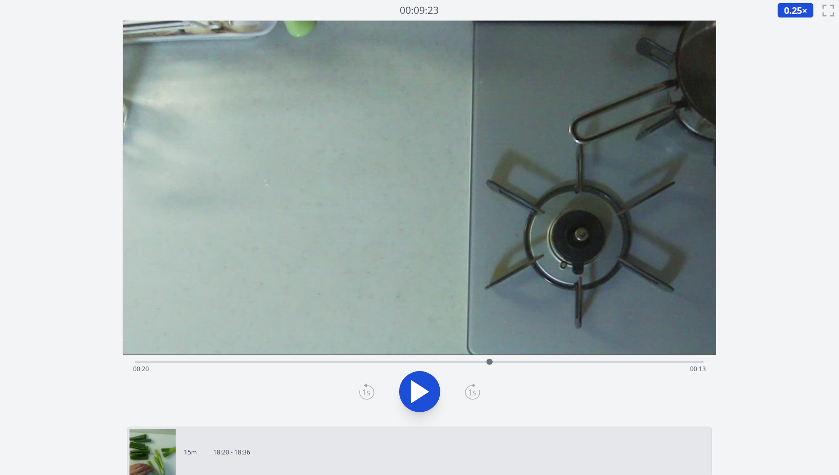
click at [479, 395] on icon at bounding box center [473, 392] width 14 height 14
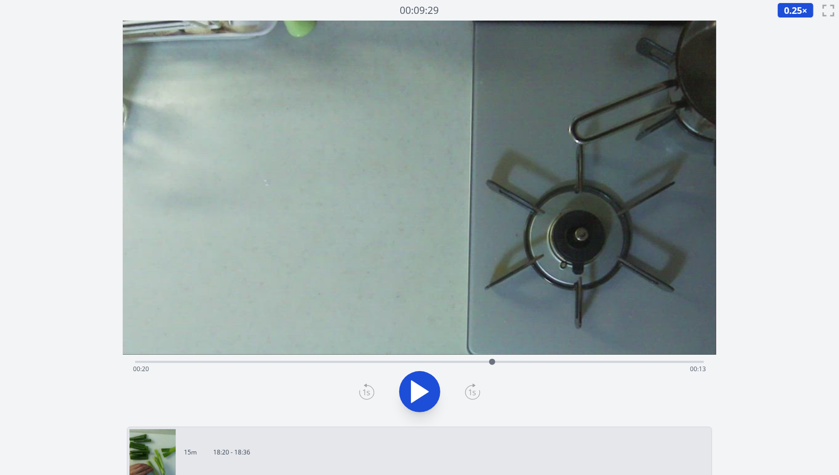
click at [479, 395] on icon at bounding box center [473, 392] width 14 height 14
click at [371, 393] on icon at bounding box center [366, 391] width 15 height 16
click at [432, 389] on icon at bounding box center [420, 391] width 29 height 29
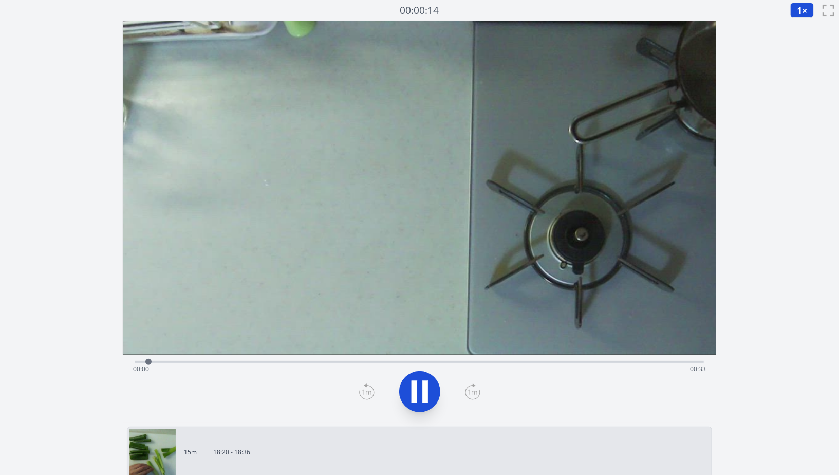
click at [809, 13] on button "1 ×" at bounding box center [803, 10] width 24 height 15
click at [811, 29] on li "0.25×" at bounding box center [805, 24] width 29 height 16
click at [449, 367] on div "Time elapsed: 00:05 Time remaining: 00:28" at bounding box center [419, 369] width 573 height 16
click at [466, 364] on div "Time elapsed: 00:18 Time remaining: 00:15" at bounding box center [419, 369] width 573 height 16
click at [480, 362] on div "Time elapsed: 00:19 Time remaining: 00:14" at bounding box center [419, 369] width 573 height 16
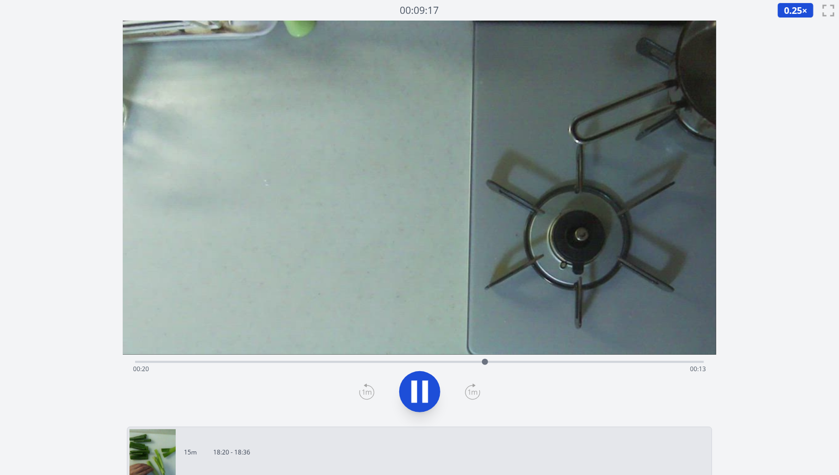
click at [482, 358] on div at bounding box center [484, 361] width 15 height 15
click at [479, 355] on div "Time elapsed: 00:20 Time remaining: 00:13" at bounding box center [419, 361] width 569 height 12
click at [474, 356] on div at bounding box center [480, 361] width 15 height 15
click at [438, 376] on div "Time elapsed: 00:19 Time remaining: 00:14" at bounding box center [419, 369] width 573 height 16
click at [487, 361] on div "Time elapsed: 00:18 Time remaining: 00:16" at bounding box center [419, 369] width 573 height 16
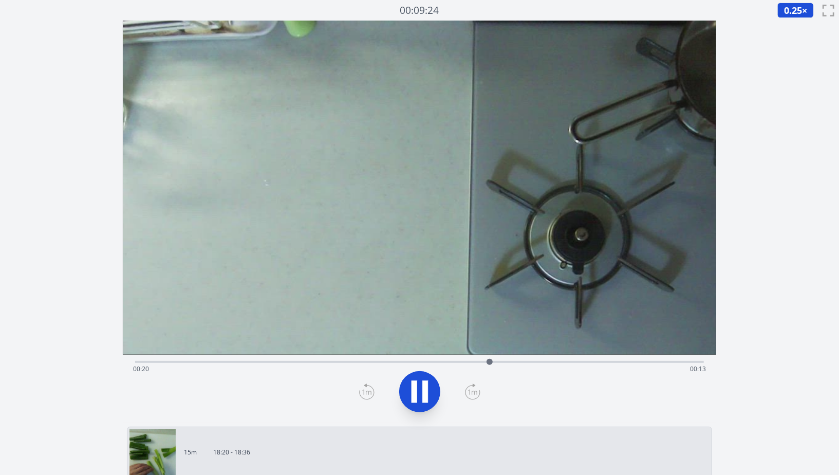
click at [474, 360] on div "Time elapsed: 00:20 Time remaining: 00:13" at bounding box center [419, 361] width 569 height 12
click at [422, 392] on icon at bounding box center [425, 391] width 6 height 22
click at [471, 364] on div at bounding box center [476, 361] width 15 height 15
click at [465, 363] on div at bounding box center [471, 361] width 15 height 15
click at [418, 385] on icon at bounding box center [420, 391] width 29 height 29
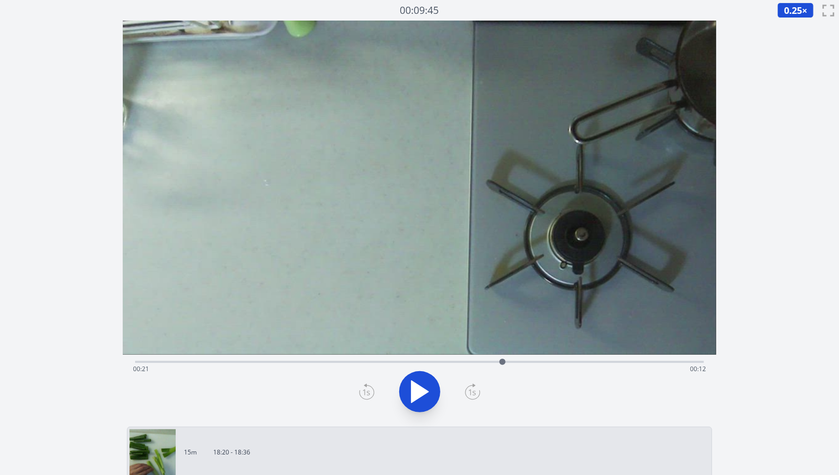
click at [365, 396] on icon at bounding box center [366, 391] width 15 height 16
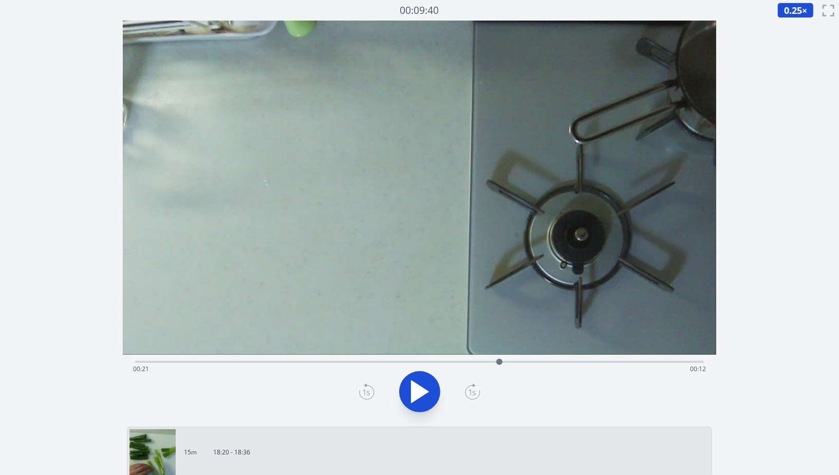
click at [365, 396] on icon at bounding box center [366, 391] width 15 height 16
click at [475, 362] on div "Time elapsed: 00:11 Time remaining: 00:22" at bounding box center [419, 369] width 573 height 16
click at [500, 361] on div "Time elapsed: 00:20 Time remaining: 00:13" at bounding box center [419, 369] width 573 height 16
click at [422, 391] on icon at bounding box center [425, 391] width 6 height 22
click at [373, 385] on icon at bounding box center [366, 391] width 15 height 16
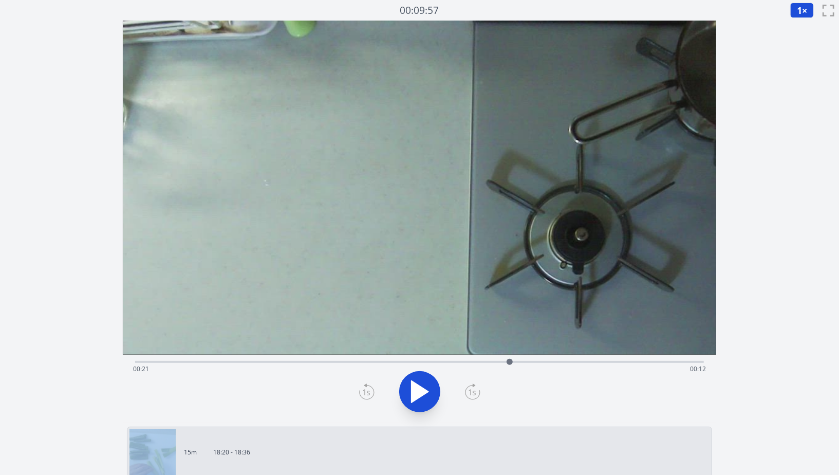
click at [373, 385] on icon at bounding box center [366, 391] width 15 height 16
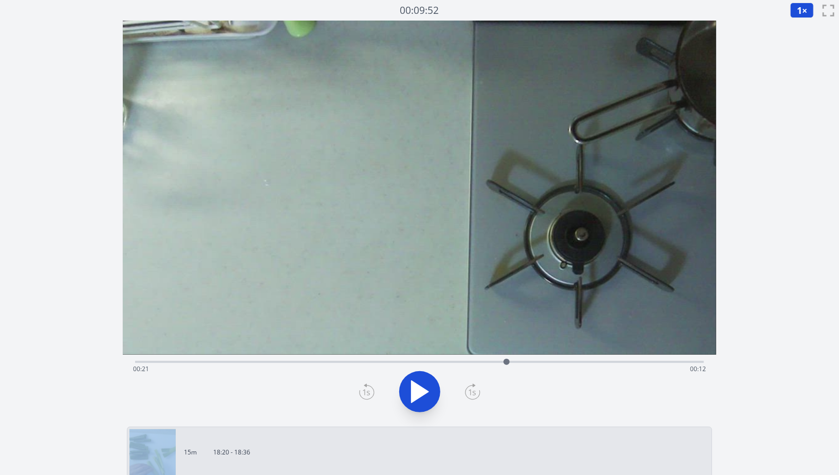
click at [373, 385] on icon at bounding box center [366, 391] width 15 height 16
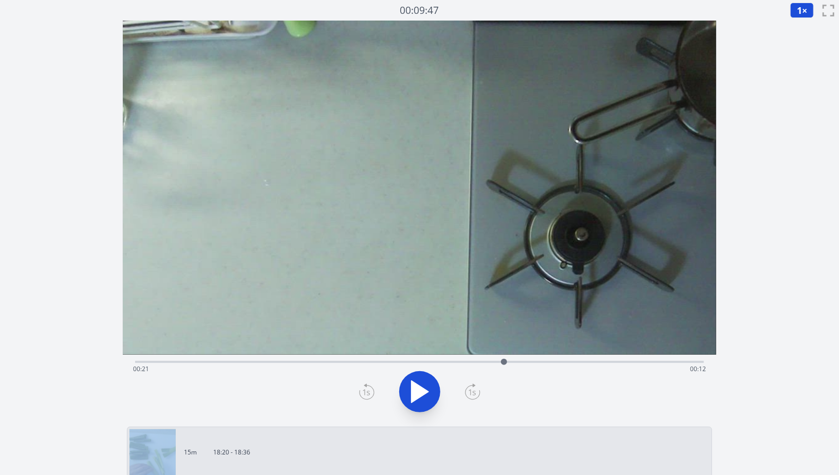
click at [373, 385] on icon at bounding box center [366, 391] width 15 height 16
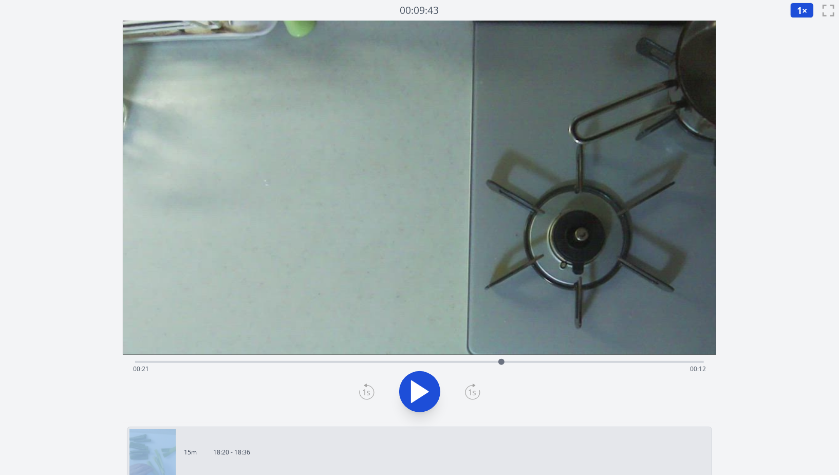
click at [373, 385] on icon at bounding box center [366, 391] width 15 height 16
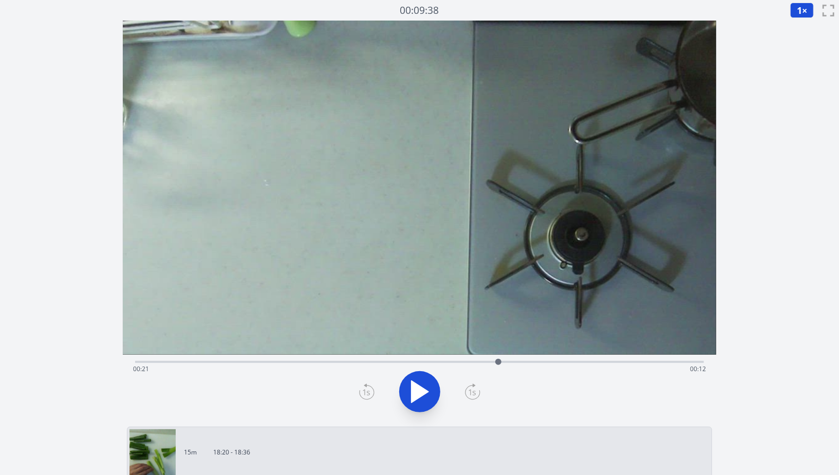
click at [373, 385] on icon at bounding box center [366, 391] width 15 height 16
click at [475, 391] on icon at bounding box center [472, 392] width 7 height 6
click at [798, 8] on span "1" at bounding box center [799, 10] width 5 height 12
click at [806, 27] on li "0.25×" at bounding box center [805, 24] width 29 height 16
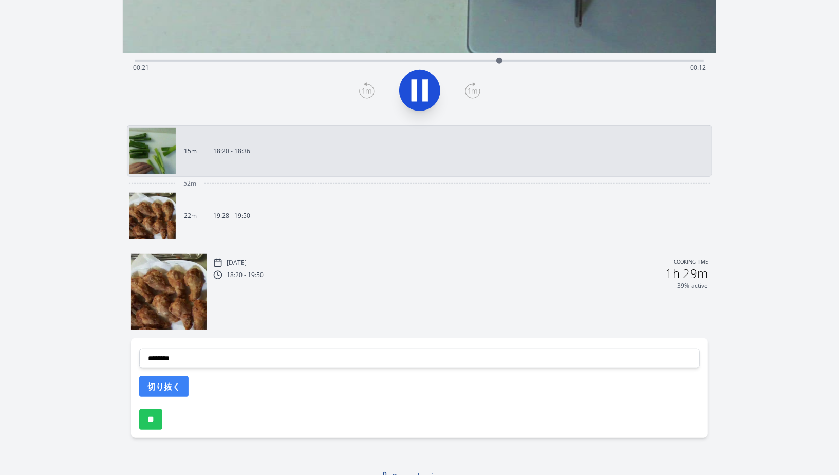
scroll to position [311, 0]
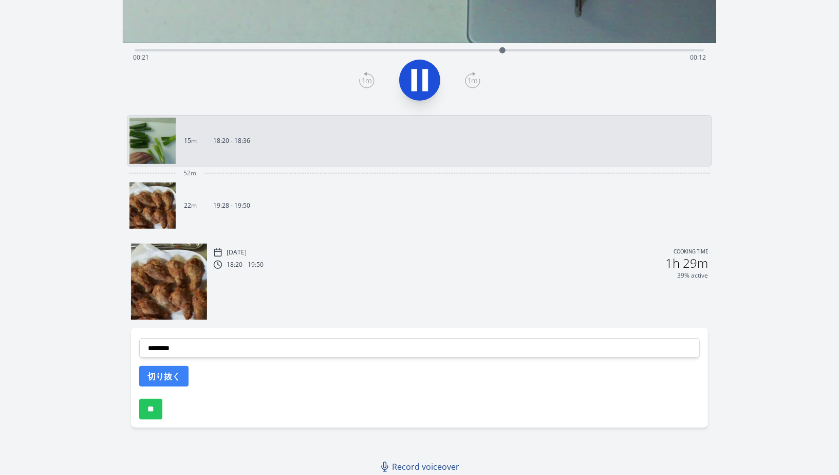
click at [426, 81] on icon at bounding box center [425, 80] width 6 height 22
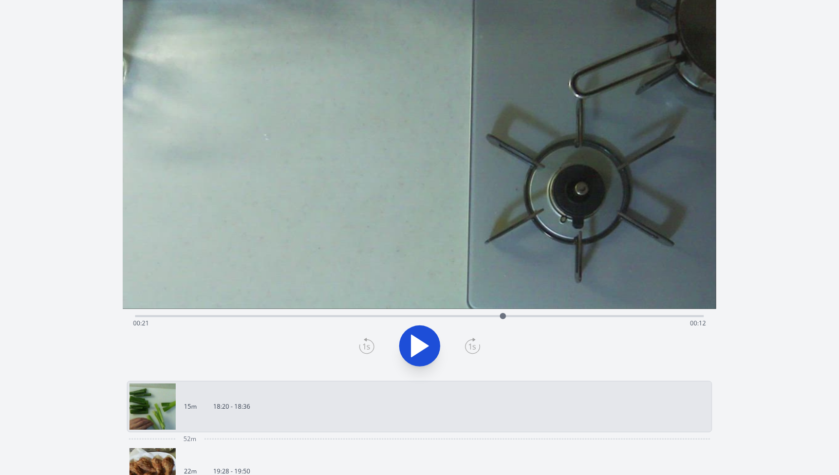
click at [363, 343] on icon at bounding box center [366, 346] width 15 height 16
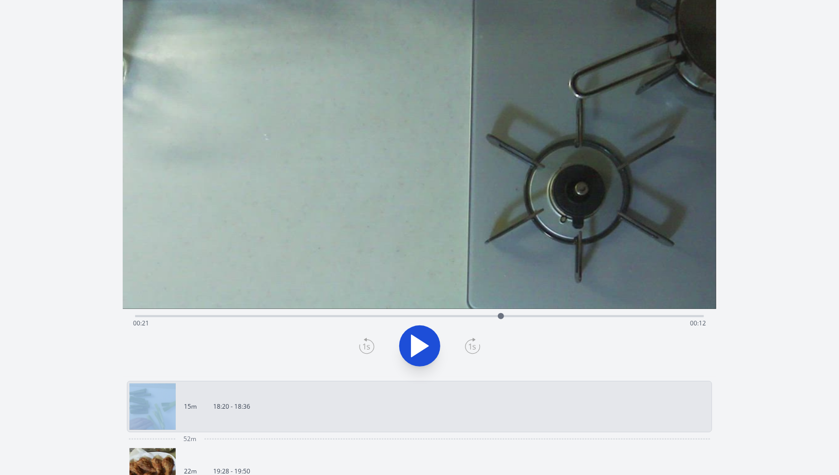
click at [363, 343] on icon at bounding box center [366, 346] width 15 height 16
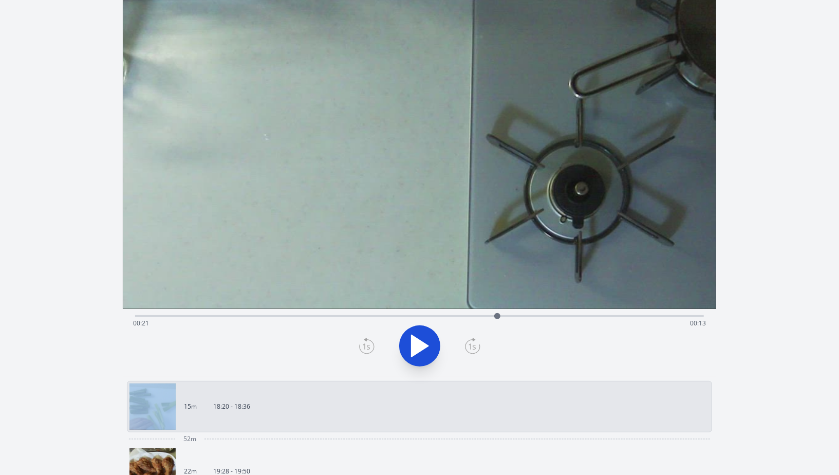
click at [363, 343] on icon at bounding box center [366, 346] width 15 height 16
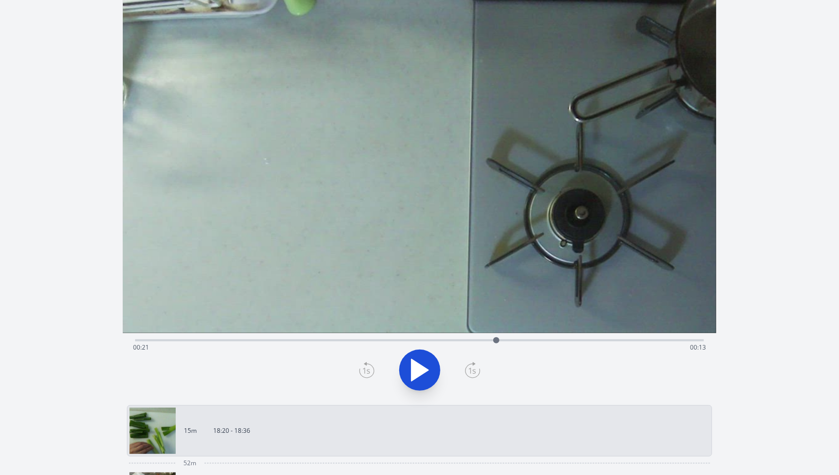
scroll to position [0, 0]
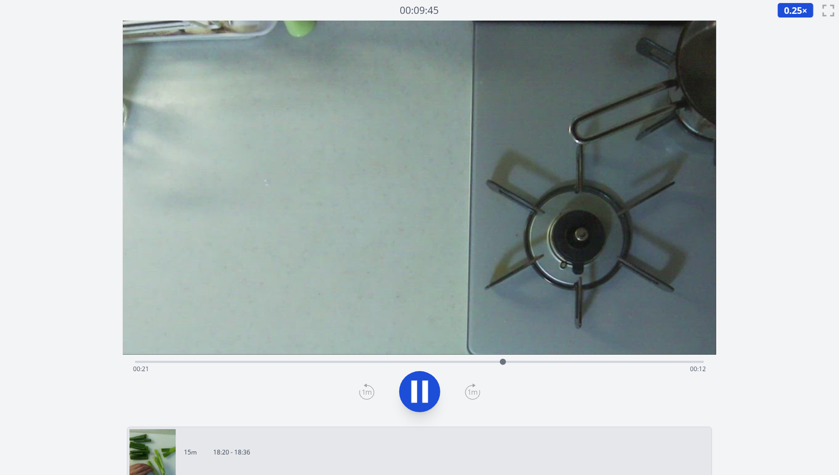
click at [430, 390] on icon at bounding box center [420, 391] width 29 height 29
click at [357, 391] on div at bounding box center [419, 391] width 581 height 49
click at [366, 389] on icon at bounding box center [366, 391] width 15 height 16
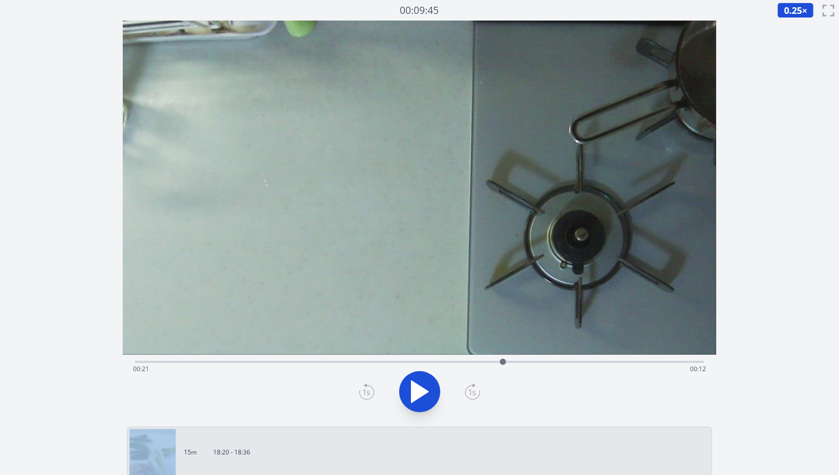
click at [366, 389] on icon at bounding box center [366, 391] width 15 height 16
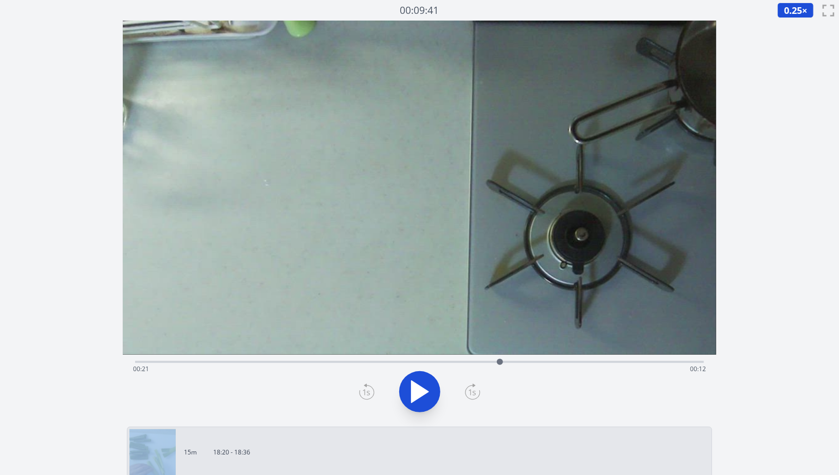
click at [366, 389] on icon at bounding box center [366, 391] width 15 height 16
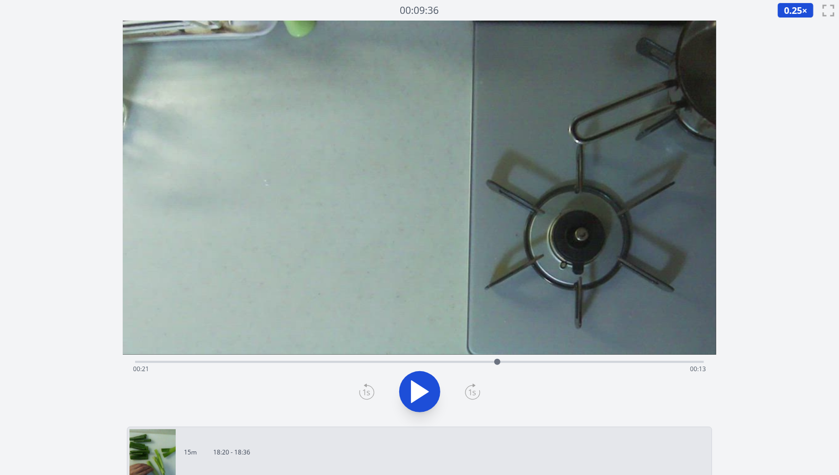
click at [366, 389] on icon at bounding box center [366, 391] width 15 height 16
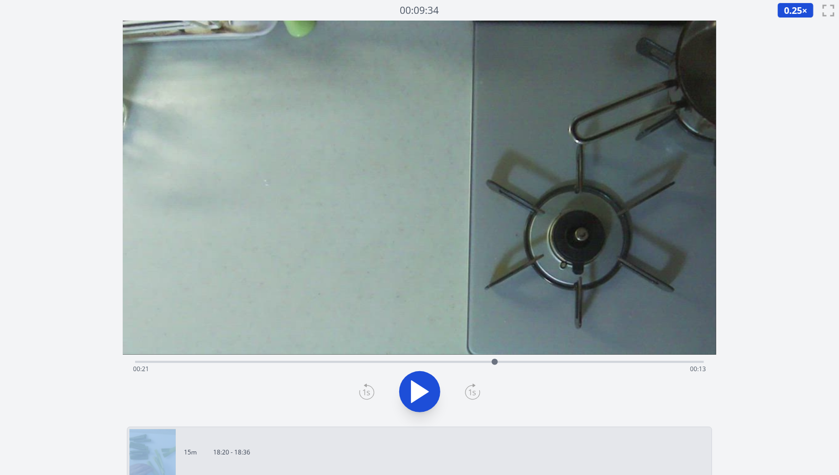
click at [366, 389] on icon at bounding box center [366, 391] width 15 height 16
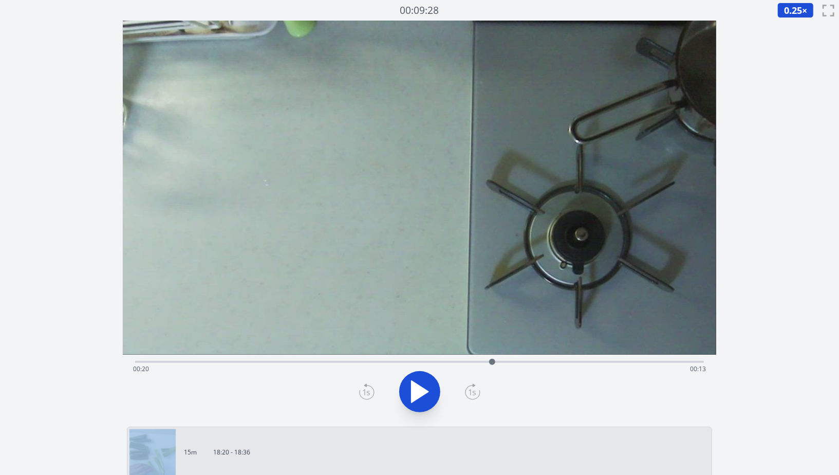
click at [366, 389] on icon at bounding box center [366, 391] width 15 height 16
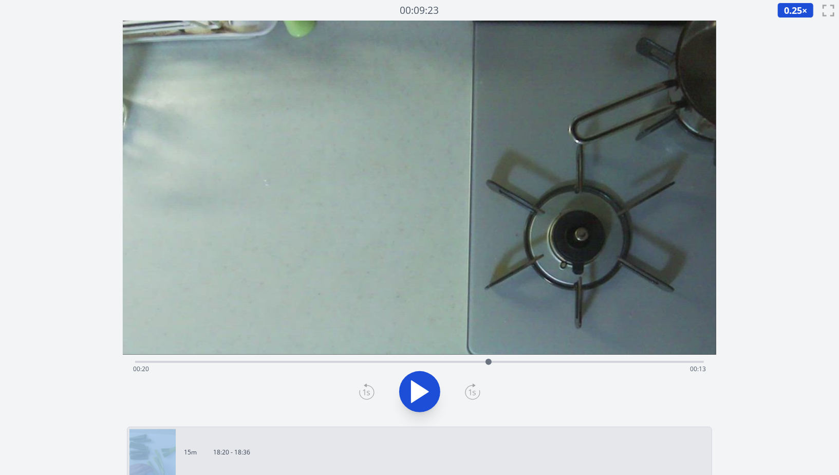
click at [473, 390] on icon at bounding box center [472, 391] width 15 height 16
click at [429, 390] on icon at bounding box center [420, 391] width 29 height 29
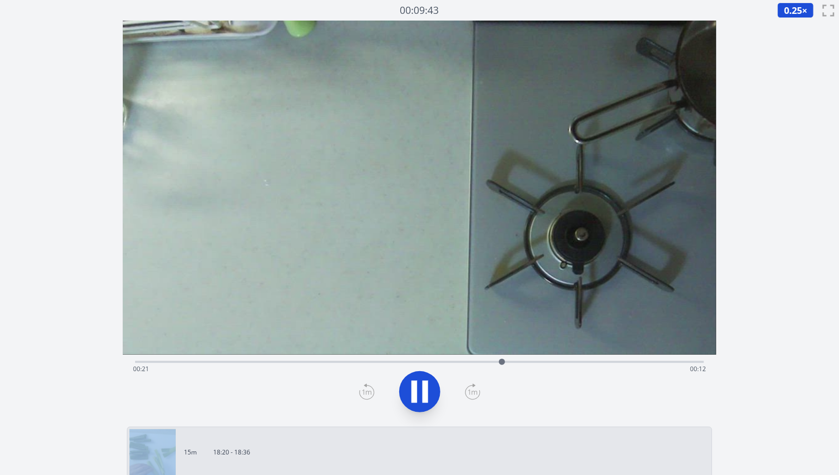
click at [429, 390] on icon at bounding box center [420, 391] width 29 height 29
click at [624, 356] on div "Time elapsed: 00:21 Time remaining: 00:12" at bounding box center [419, 361] width 569 height 12
click at [639, 358] on div "Time elapsed: 00:28 Time remaining: 00:05" at bounding box center [419, 361] width 569 height 12
click at [615, 359] on div "Time elapsed: 00:29 Time remaining: 00:04" at bounding box center [419, 361] width 569 height 12
click at [625, 371] on div "Time elapsed: 00:01 Time remaining: 00:33" at bounding box center [419, 369] width 573 height 16
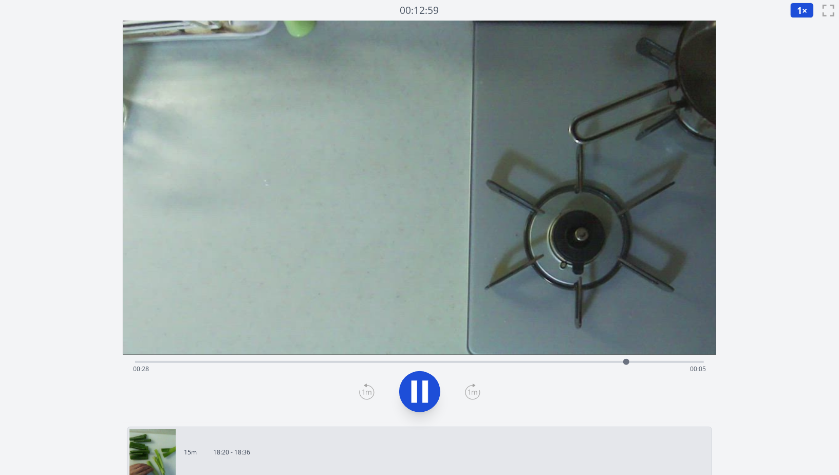
click at [555, 371] on div "Time elapsed: 00:28 Time remaining: 00:05" at bounding box center [419, 369] width 573 height 16
click at [515, 362] on div "Time elapsed: 00:24 Time remaining: 00:09" at bounding box center [419, 369] width 573 height 16
click at [476, 362] on div "Time elapsed: 00:22 Time remaining: 00:11" at bounding box center [419, 369] width 573 height 16
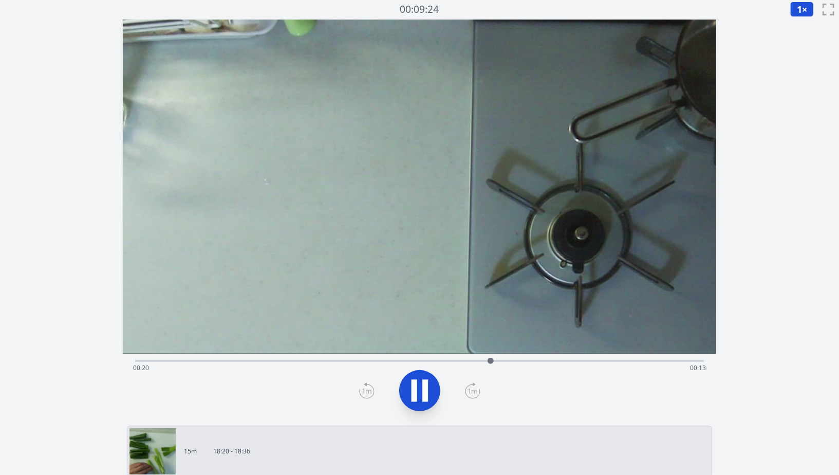
click at [419, 400] on icon at bounding box center [420, 390] width 29 height 29
click at [482, 362] on div "Time elapsed: 00:20 Time remaining: 00:13" at bounding box center [419, 368] width 573 height 16
click at [473, 361] on div "Time elapsed: 00:20 Time remaining: 00:13" at bounding box center [419, 368] width 573 height 16
click at [463, 362] on div "Time elapsed: 00:19 Time remaining: 00:14" at bounding box center [419, 368] width 573 height 16
click at [801, 13] on span "1" at bounding box center [799, 9] width 5 height 12
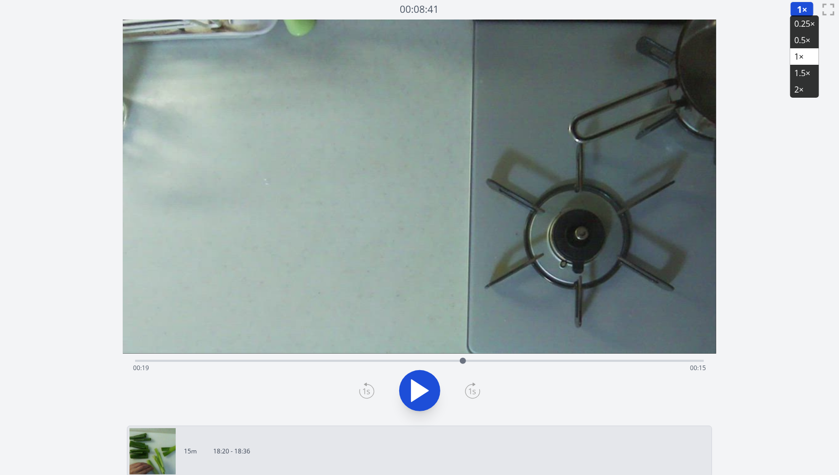
click at [802, 27] on li "0.25×" at bounding box center [805, 23] width 29 height 16
click at [412, 385] on icon at bounding box center [415, 390] width 6 height 22
click at [463, 360] on div "Time elapsed: 00:19 Time remaining: 00:14" at bounding box center [419, 368] width 573 height 16
click at [458, 361] on div at bounding box center [462, 360] width 15 height 15
click at [442, 359] on div "Time elapsed: 00:19 Time remaining: 00:14" at bounding box center [419, 360] width 569 height 12
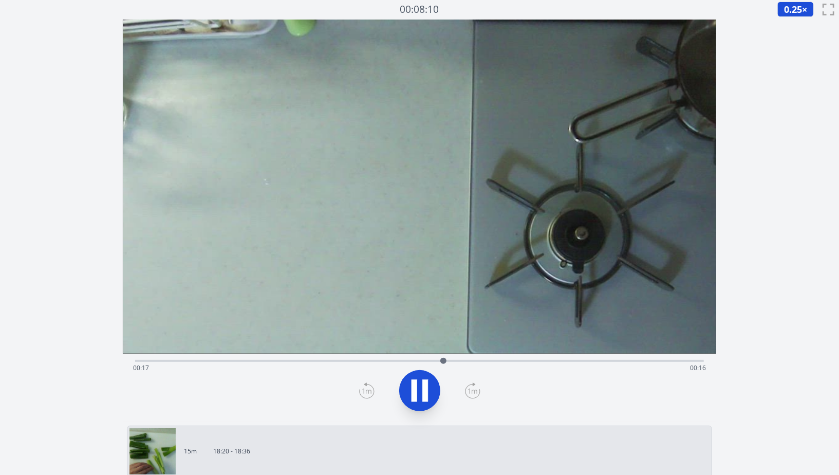
click at [420, 386] on icon at bounding box center [420, 390] width 29 height 29
click at [427, 393] on icon at bounding box center [425, 390] width 6 height 22
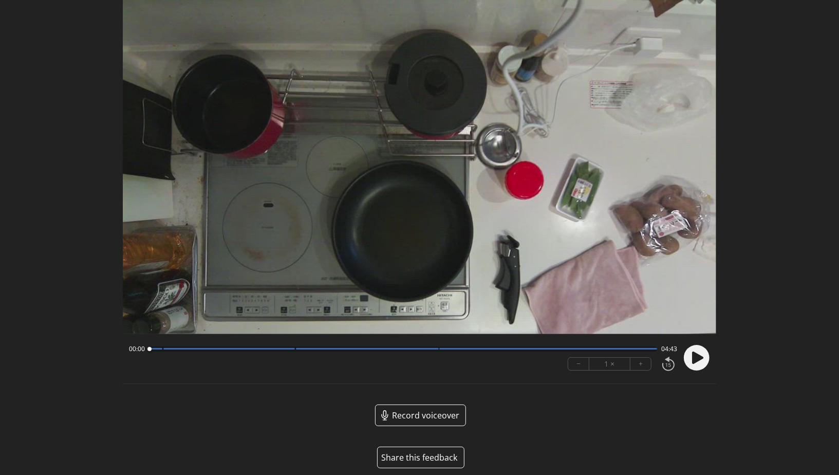
scroll to position [22, 0]
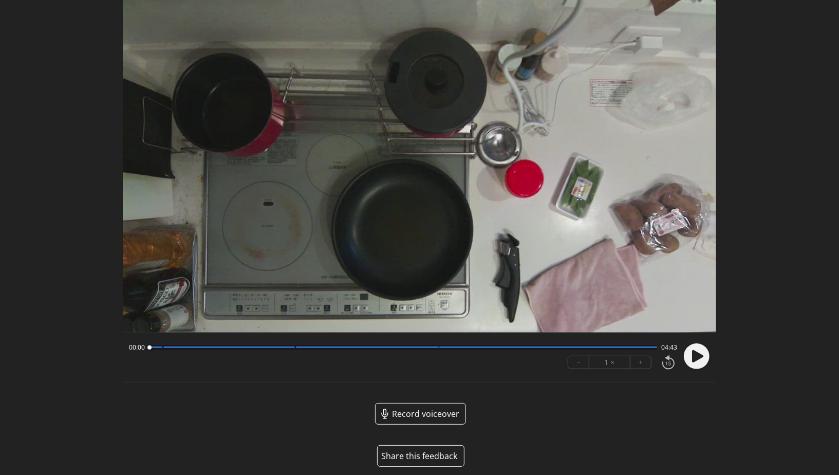
click at [291, 349] on div at bounding box center [403, 347] width 508 height 5
click at [334, 348] on div at bounding box center [403, 347] width 508 height 5
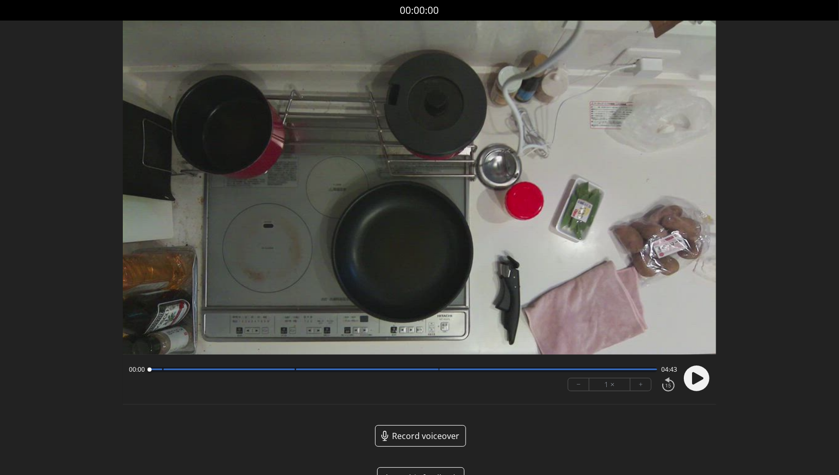
click at [292, 371] on div at bounding box center [403, 369] width 508 height 5
click at [169, 372] on div at bounding box center [403, 369] width 508 height 5
click at [164, 372] on div at bounding box center [169, 370] width 14 height 14
click at [161, 371] on div at bounding box center [164, 370] width 14 height 14
click at [159, 371] on div at bounding box center [161, 370] width 14 height 14
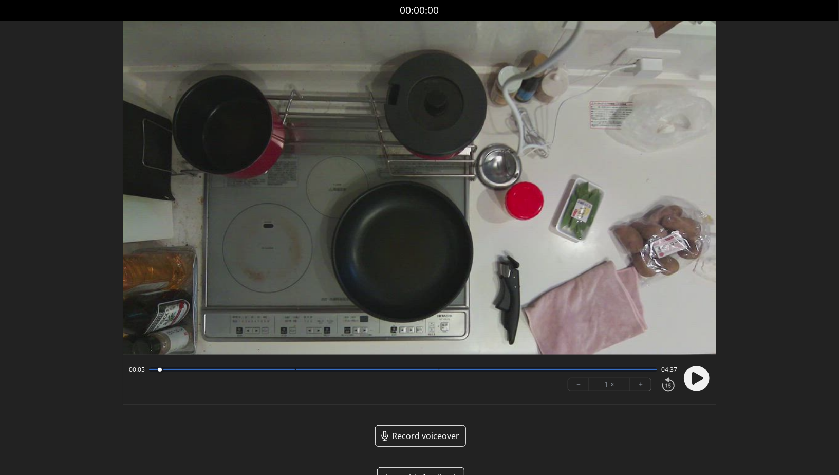
click at [702, 381] on circle at bounding box center [697, 378] width 26 height 26
click at [693, 380] on icon at bounding box center [694, 378] width 3 height 11
click at [293, 371] on div at bounding box center [403, 369] width 508 height 5
click at [702, 381] on circle at bounding box center [697, 378] width 26 height 26
